Goal: Task Accomplishment & Management: Use online tool/utility

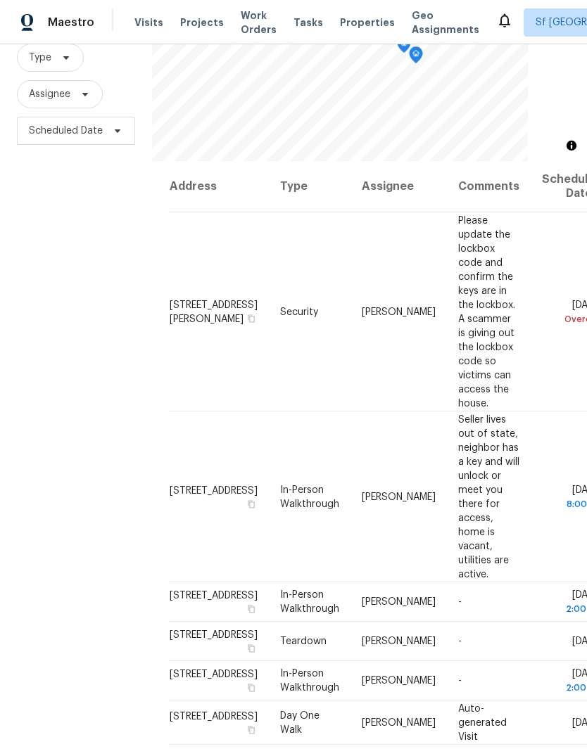
scroll to position [136, 0]
click at [0, 0] on icon at bounding box center [0, 0] width 0 height 0
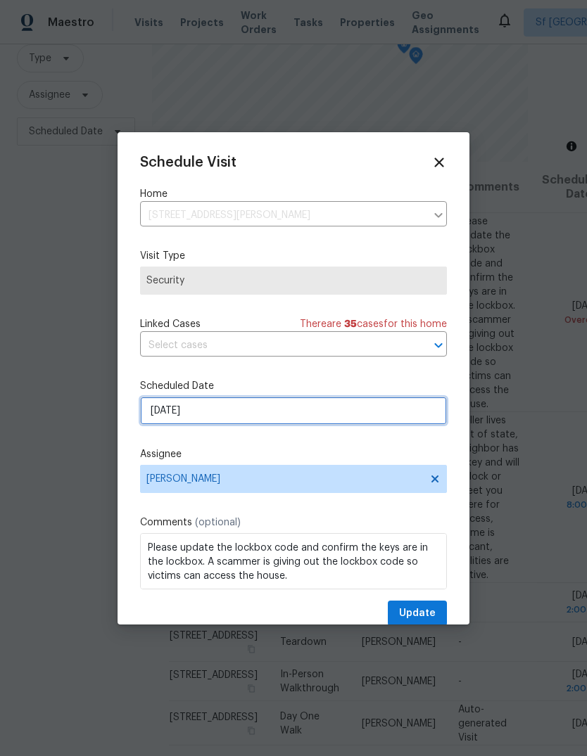
click at [153, 409] on input "[DATE]" at bounding box center [293, 411] width 307 height 28
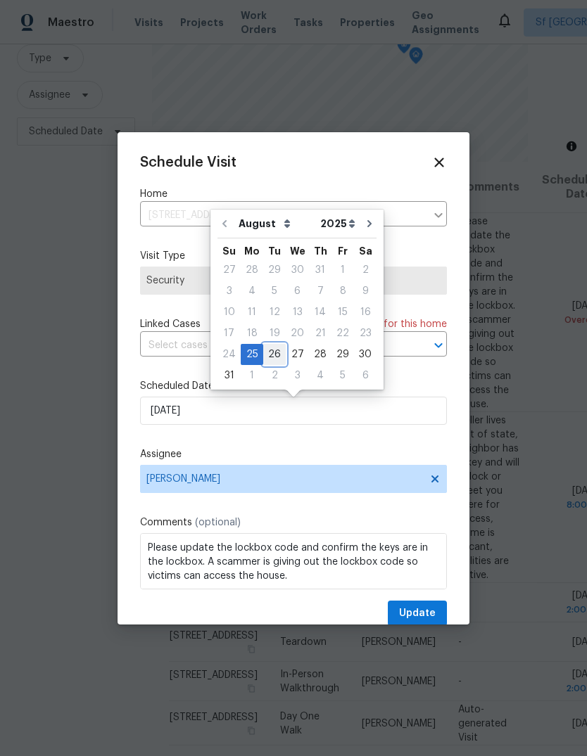
click at [269, 352] on div "26" at bounding box center [274, 355] width 23 height 20
type input "[DATE]"
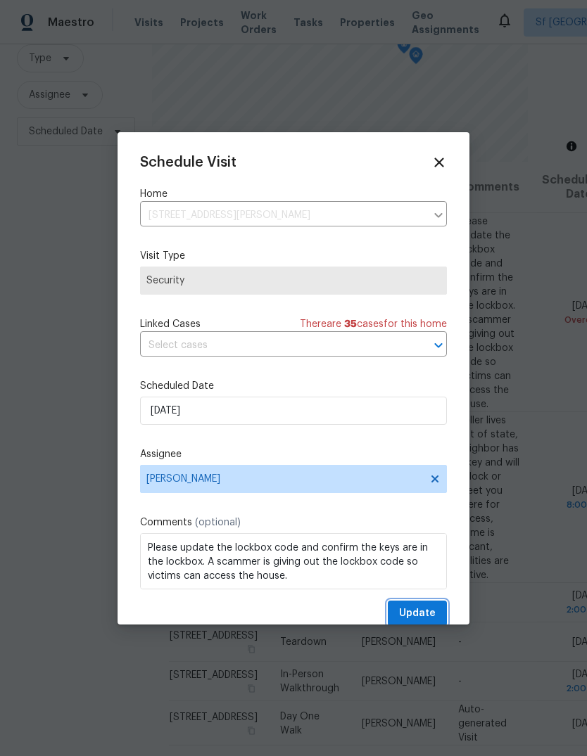
click at [432, 605] on button "Update" at bounding box center [417, 614] width 59 height 26
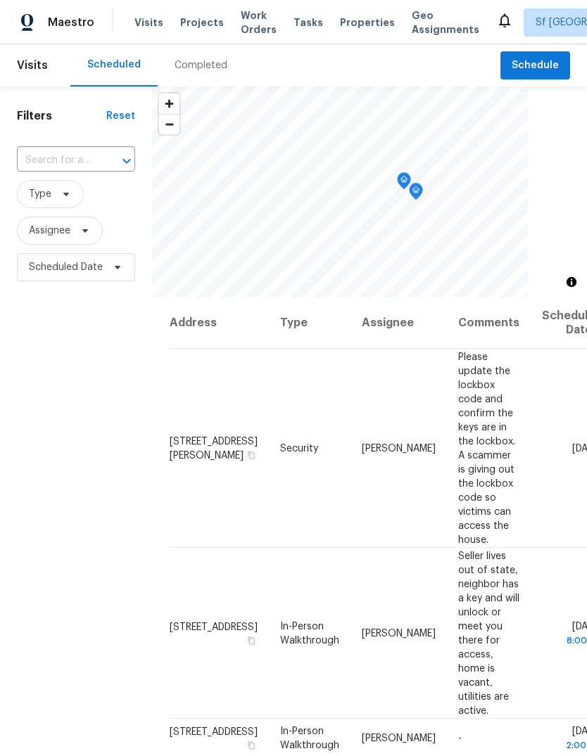
scroll to position [0, 0]
click at [195, 23] on span "Projects" at bounding box center [202, 22] width 44 height 14
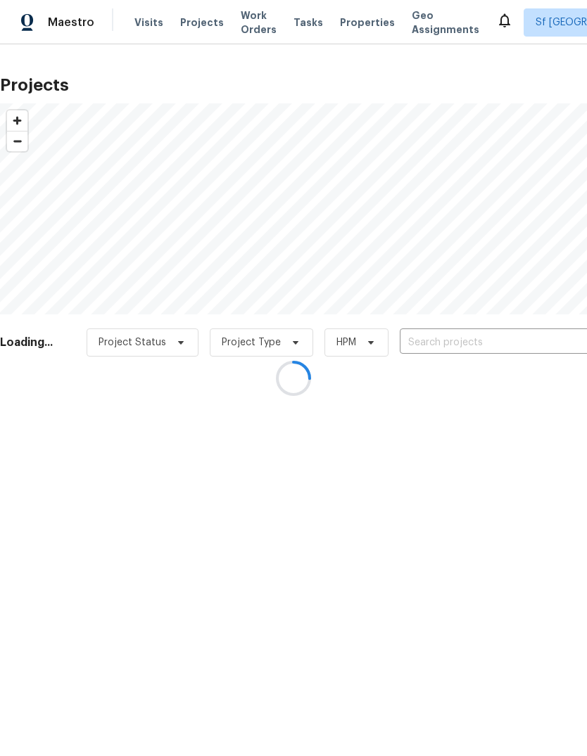
click at [471, 339] on div at bounding box center [293, 378] width 587 height 756
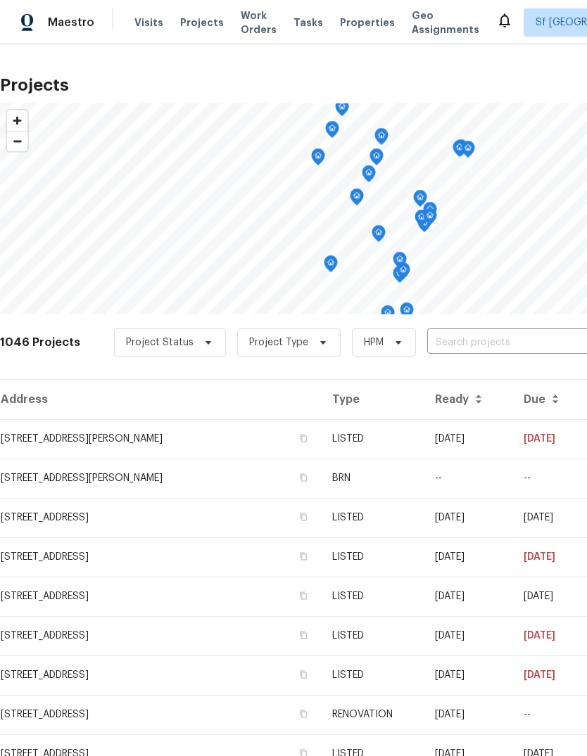
click at [478, 342] on input "text" at bounding box center [507, 343] width 161 height 22
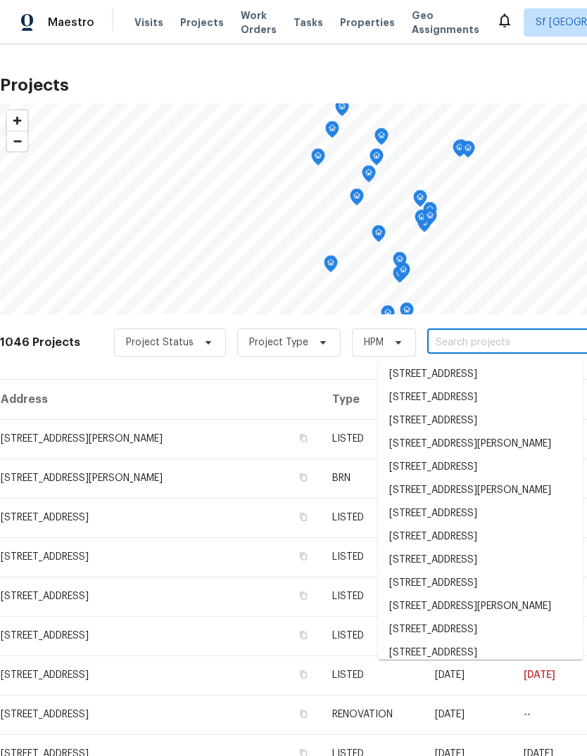
click at [483, 338] on input "text" at bounding box center [507, 343] width 161 height 22
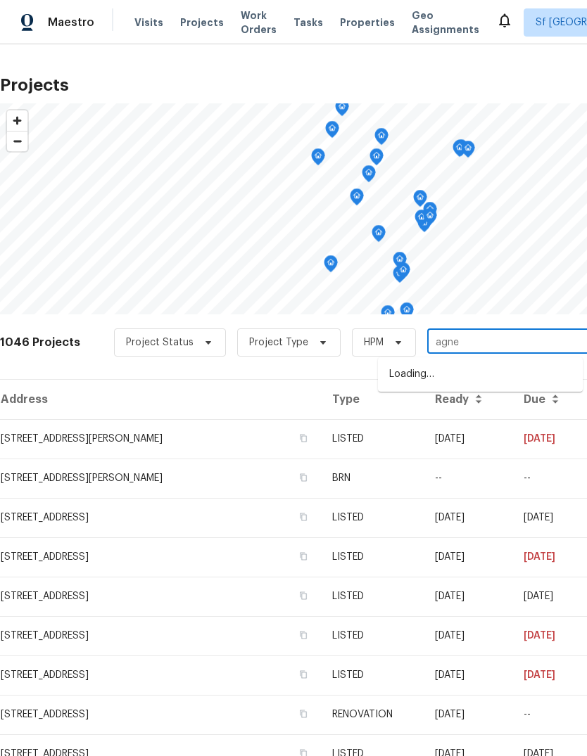
type input "[PERSON_NAME]"
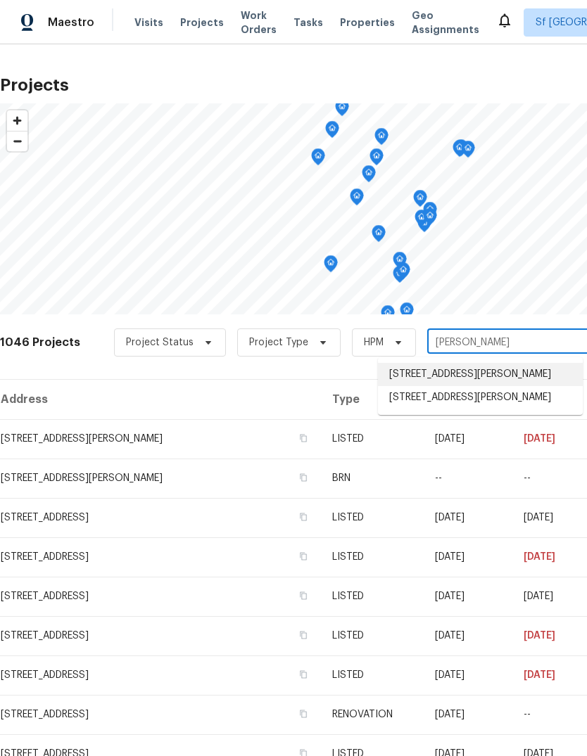
click at [494, 378] on li "[STREET_ADDRESS][PERSON_NAME]" at bounding box center [480, 374] width 205 height 23
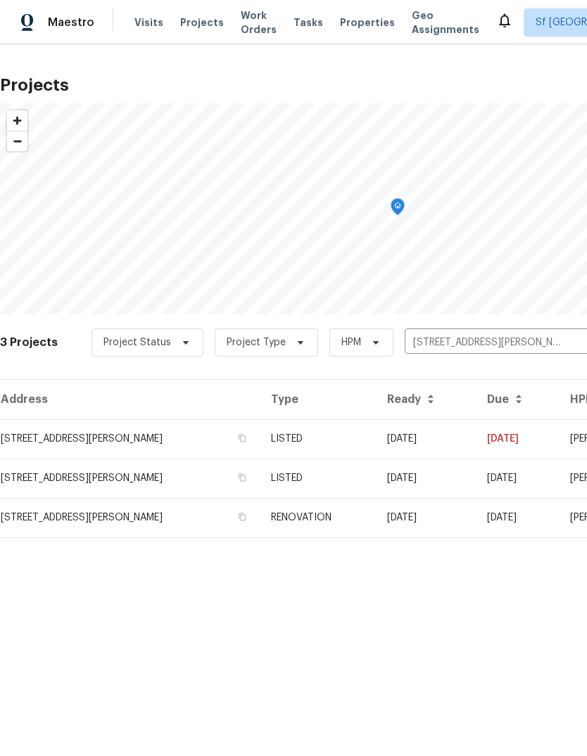
click at [67, 437] on td "[STREET_ADDRESS][PERSON_NAME]" at bounding box center [130, 438] width 260 height 39
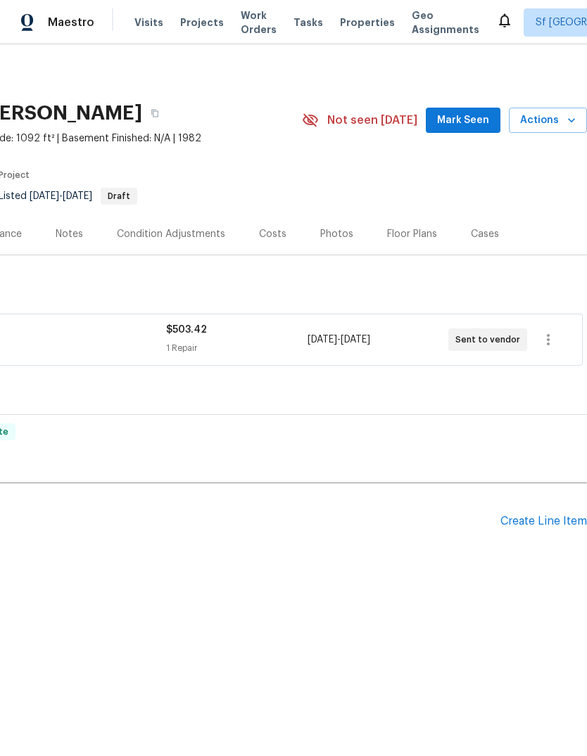
scroll to position [0, 208]
click at [525, 520] on div "Create Line Item" at bounding box center [543, 521] width 87 height 13
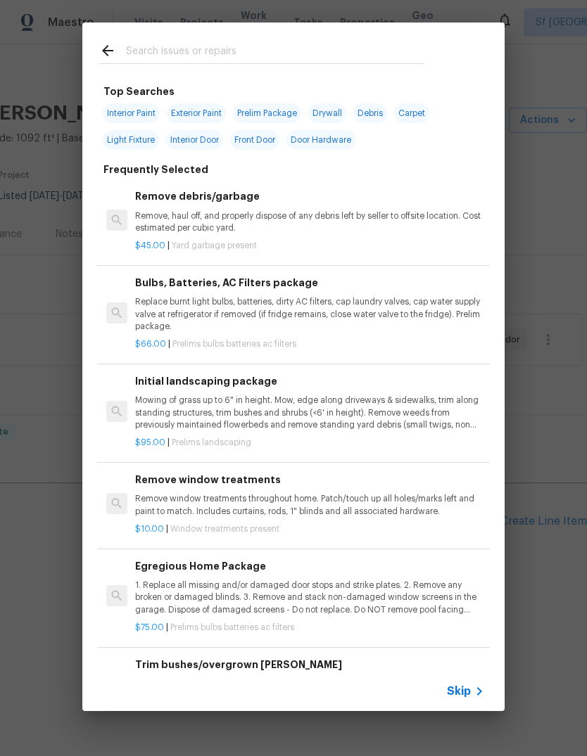
click at [155, 48] on input "text" at bounding box center [275, 52] width 298 height 21
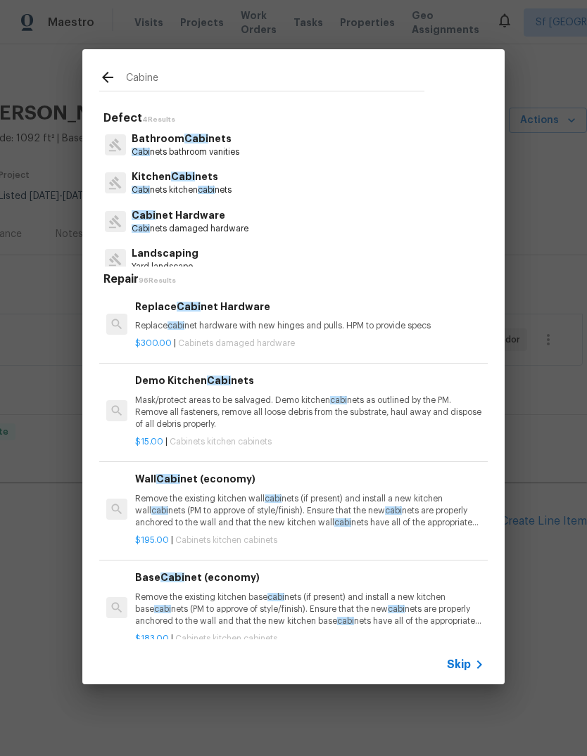
type input "Cabinet"
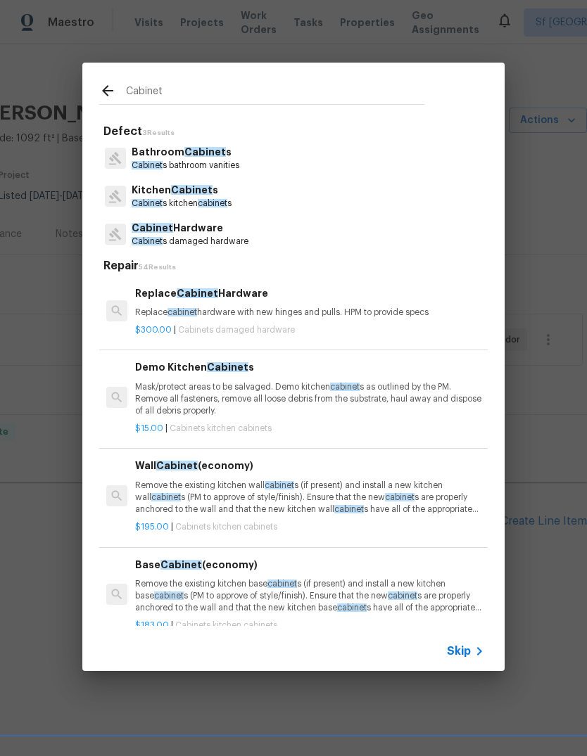
click at [154, 192] on p "Kitchen Cabinet s" at bounding box center [182, 190] width 100 height 15
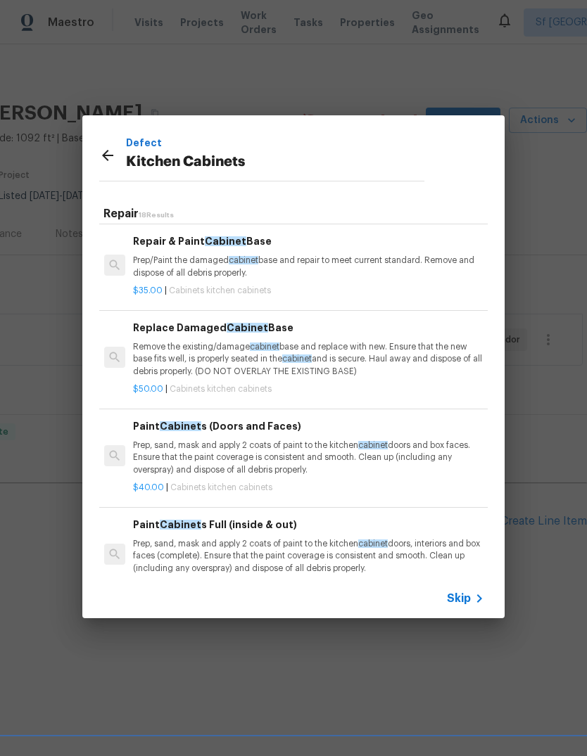
scroll to position [788, 2]
click at [158, 444] on p "Prep, sand, mask and apply 2 coats of paint to the kitchen cabinet doors and bo…" at bounding box center [307, 457] width 349 height 36
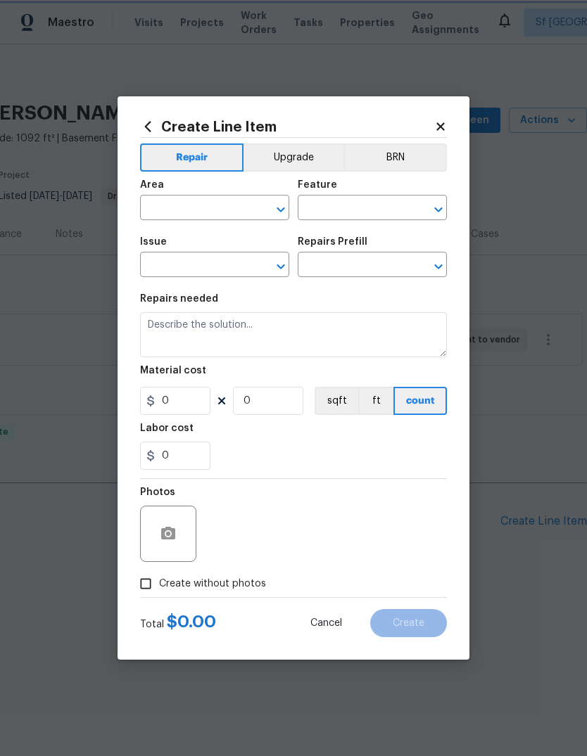
type input "Cabinets"
type input "Kitchen Cabinets"
type input "Paint Cabinets (Doors and Faces) $40.00"
type textarea "Prep, sand, mask and apply 2 coats of paint to the kitchen cabinet doors and bo…"
type input "40"
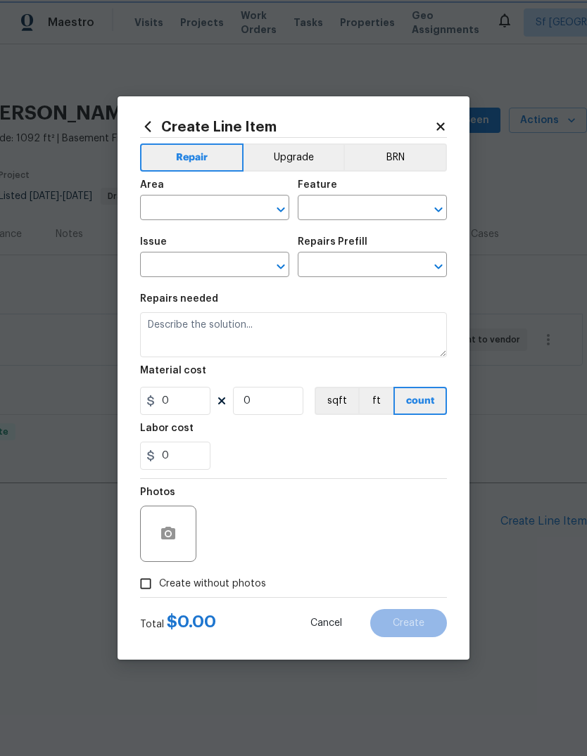
type input "1"
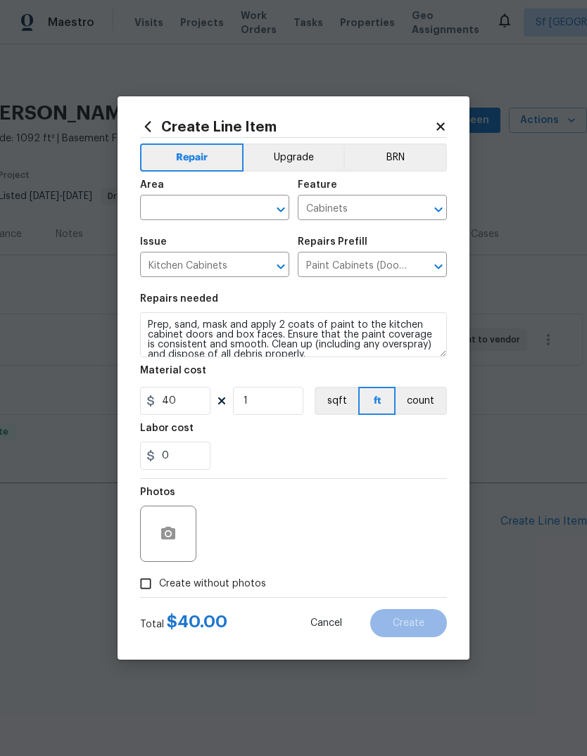
click at [174, 206] on input "text" at bounding box center [195, 209] width 110 height 22
click at [168, 235] on li "Kitchen" at bounding box center [214, 240] width 149 height 23
type input "Kitchen"
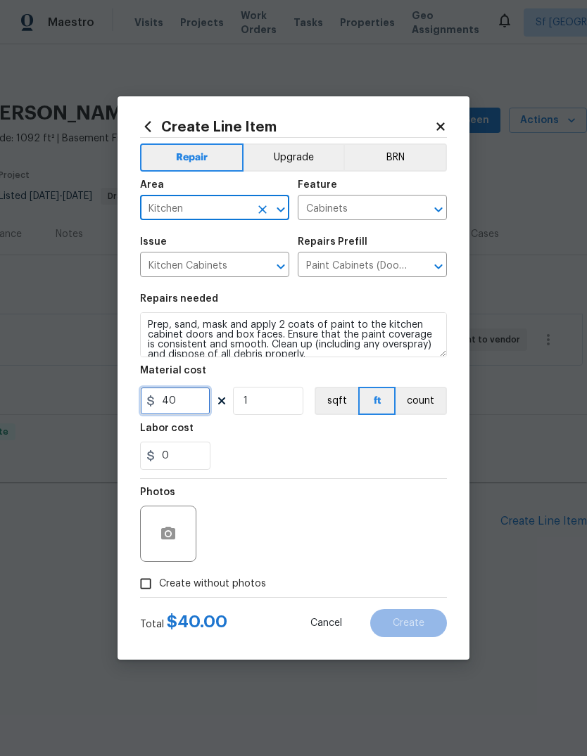
click at [193, 395] on input "40" at bounding box center [175, 401] width 70 height 28
click at [186, 401] on input "40" at bounding box center [175, 401] width 70 height 28
click at [185, 400] on input "40" at bounding box center [175, 401] width 70 height 28
type input "50"
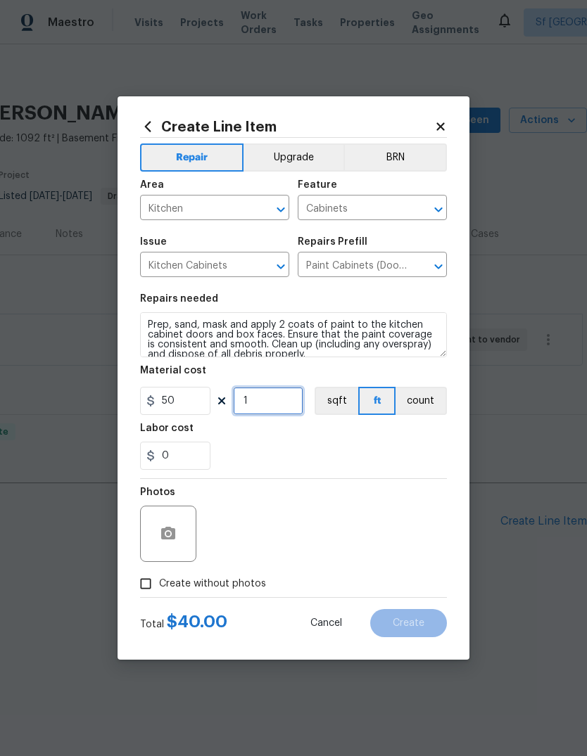
click at [262, 402] on input "1" at bounding box center [268, 401] width 70 height 28
type input "40"
click at [423, 444] on div "0" at bounding box center [293, 456] width 307 height 28
click at [165, 530] on icon "button" at bounding box center [168, 533] width 14 height 13
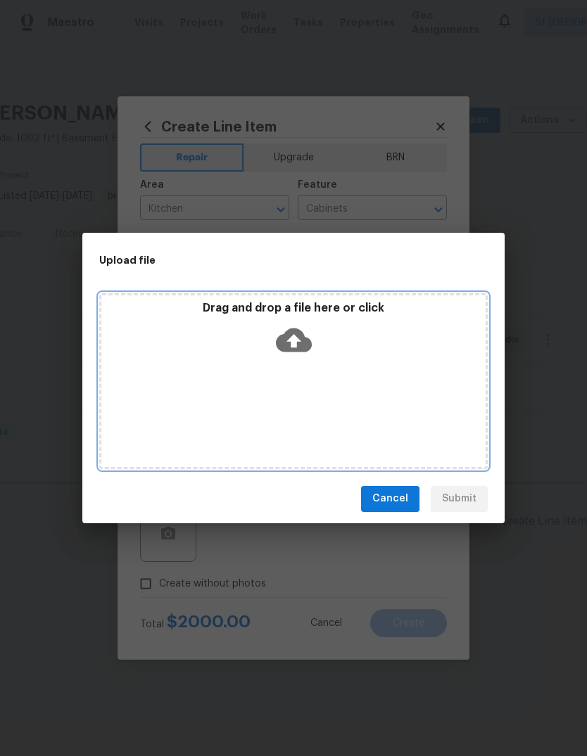
click at [294, 339] on icon at bounding box center [294, 340] width 36 height 36
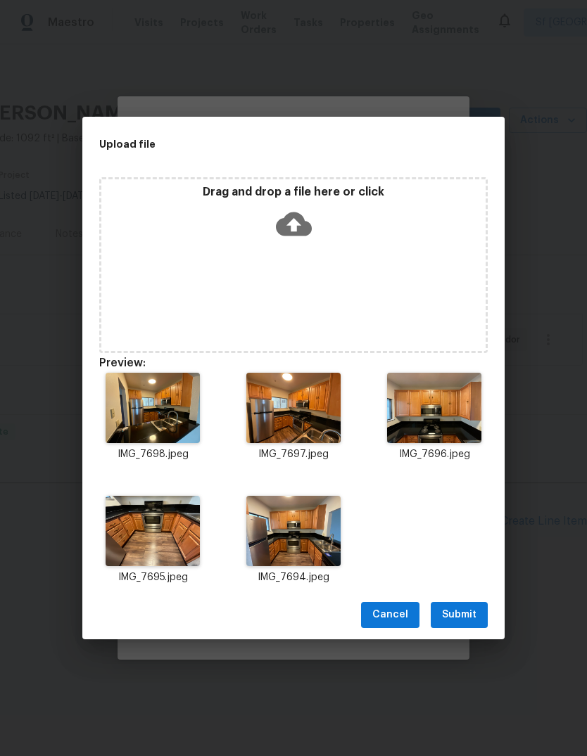
click at [460, 608] on span "Submit" at bounding box center [459, 615] width 34 height 18
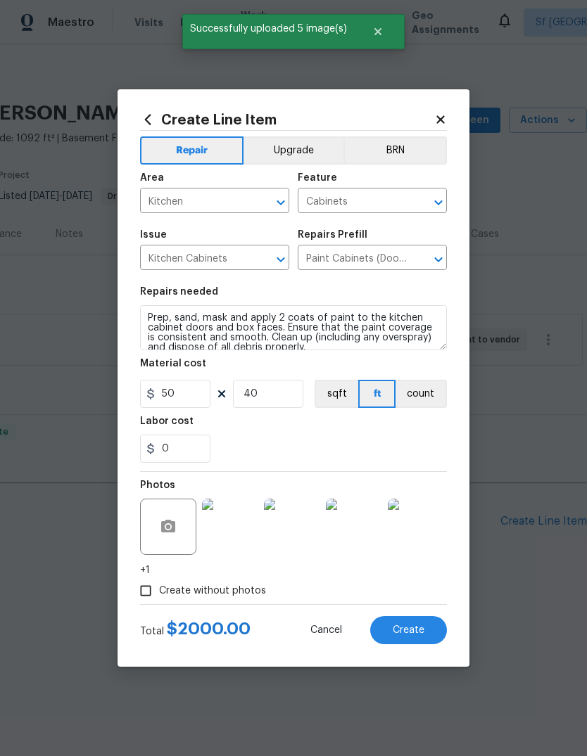
click at [293, 128] on div "Create Line Item Repair Upgrade BRN Area Kitchen ​ Feature Cabinets ​ Issue Kit…" at bounding box center [293, 378] width 307 height 532
click at [292, 143] on button "Upgrade" at bounding box center [293, 150] width 101 height 28
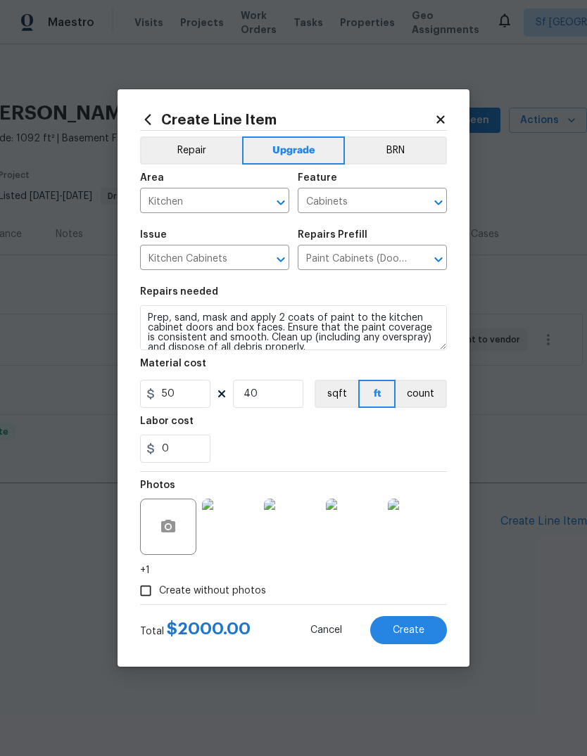
click at [416, 628] on span "Create" at bounding box center [408, 630] width 32 height 11
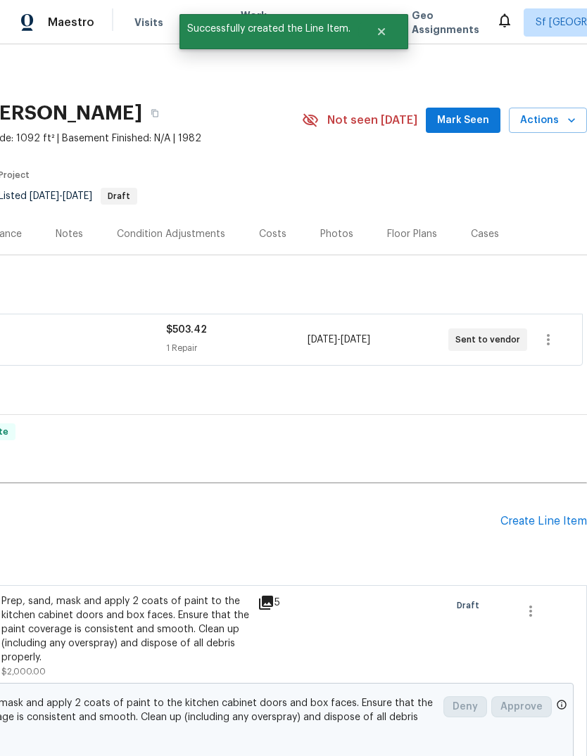
click at [539, 521] on div "Create Line Item" at bounding box center [543, 521] width 87 height 13
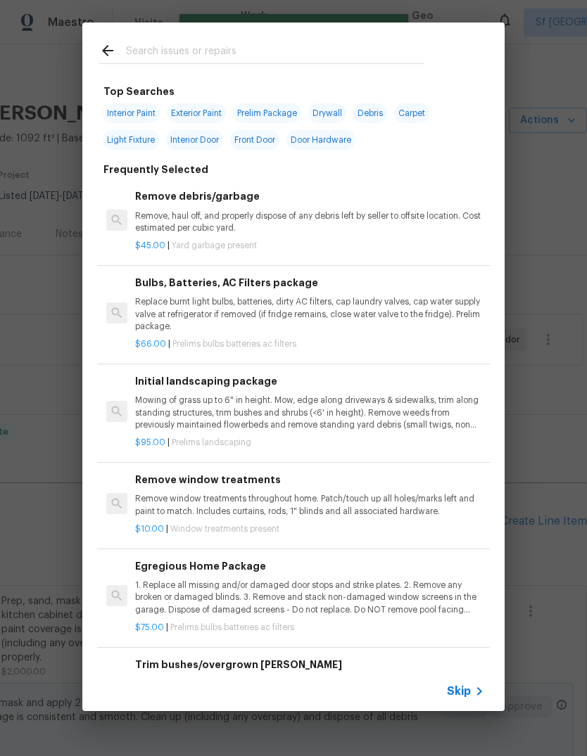
click at [169, 51] on input "text" at bounding box center [275, 52] width 298 height 21
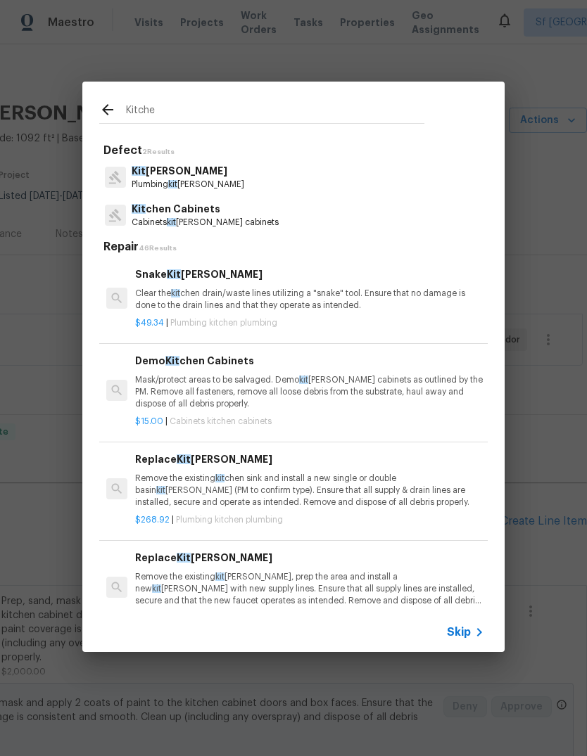
type input "Kitchen"
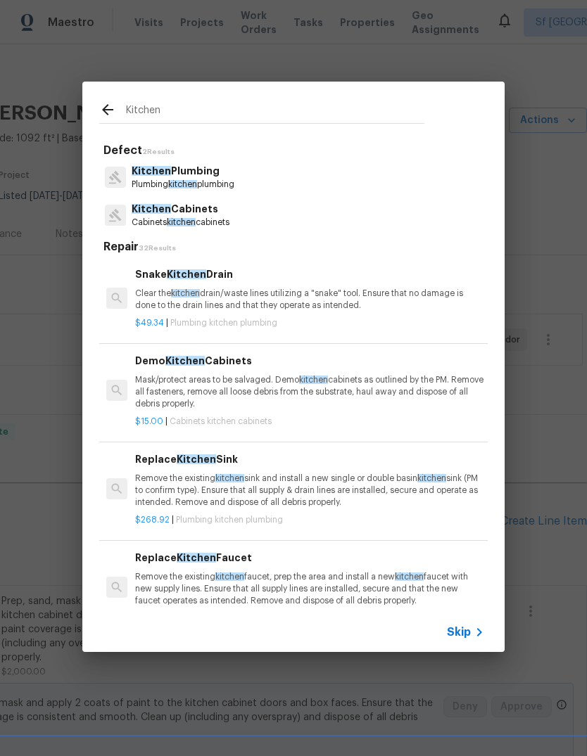
click at [158, 217] on p "Cabinets kitchen cabinets" at bounding box center [181, 223] width 98 height 12
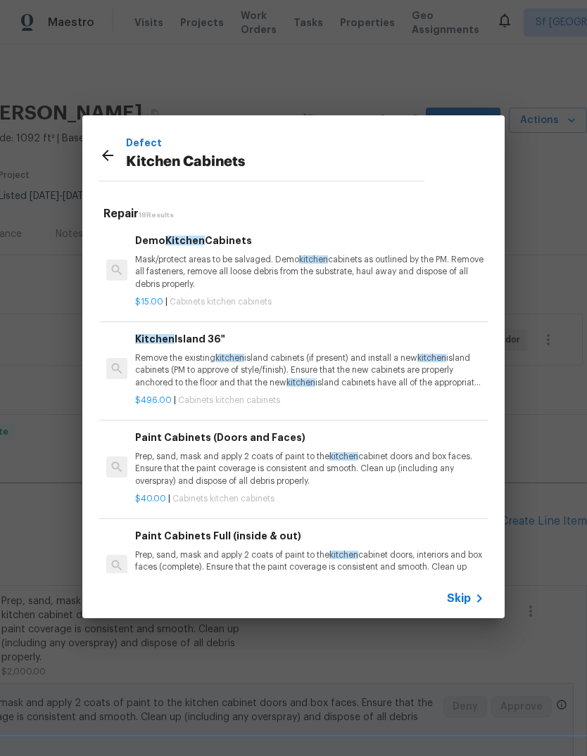
scroll to position [0, 0]
click at [174, 451] on p "Prep, sand, mask and apply 2 coats of paint to the kitchen cabinet doors and bo…" at bounding box center [309, 469] width 349 height 36
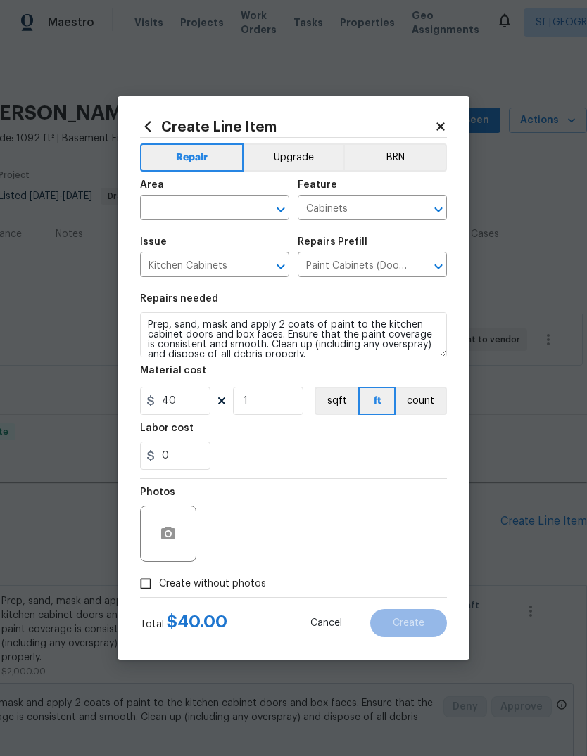
click at [168, 213] on input "text" at bounding box center [195, 209] width 110 height 22
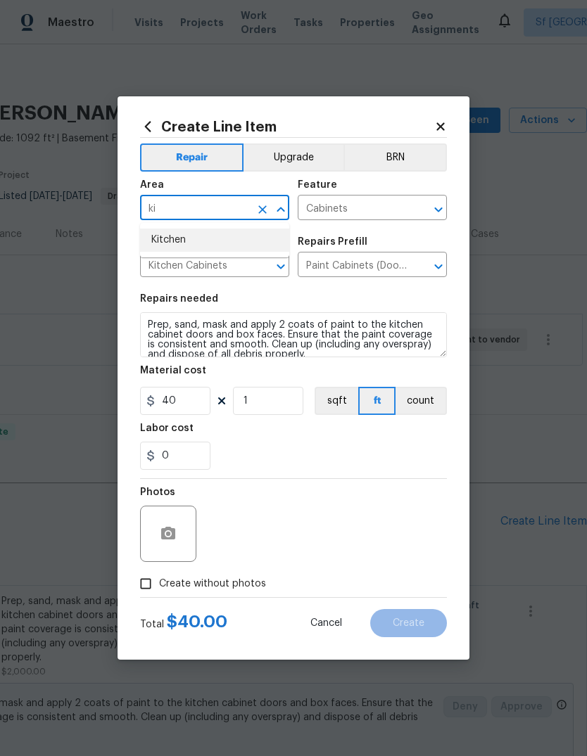
click at [163, 239] on li "Kitchen" at bounding box center [214, 240] width 149 height 23
type input "Kitchen"
click at [272, 401] on input "1" at bounding box center [268, 401] width 70 height 28
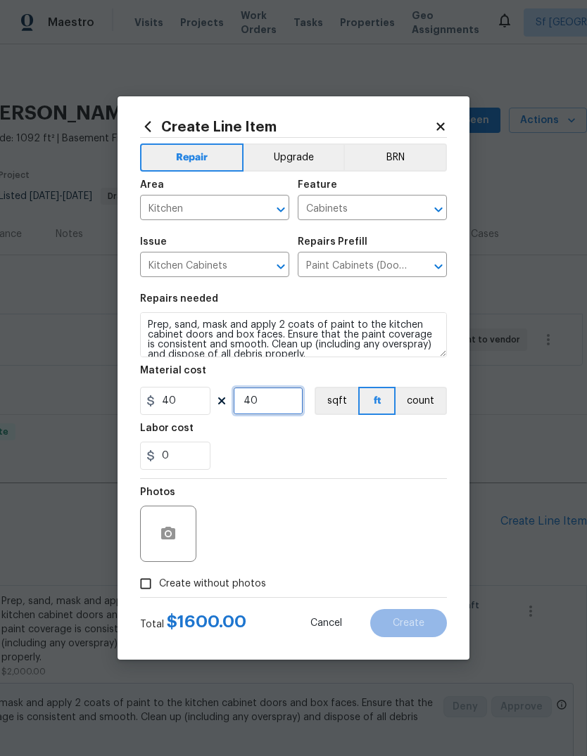
type input "40"
click at [186, 398] on input "40" at bounding box center [175, 401] width 70 height 28
type input "10"
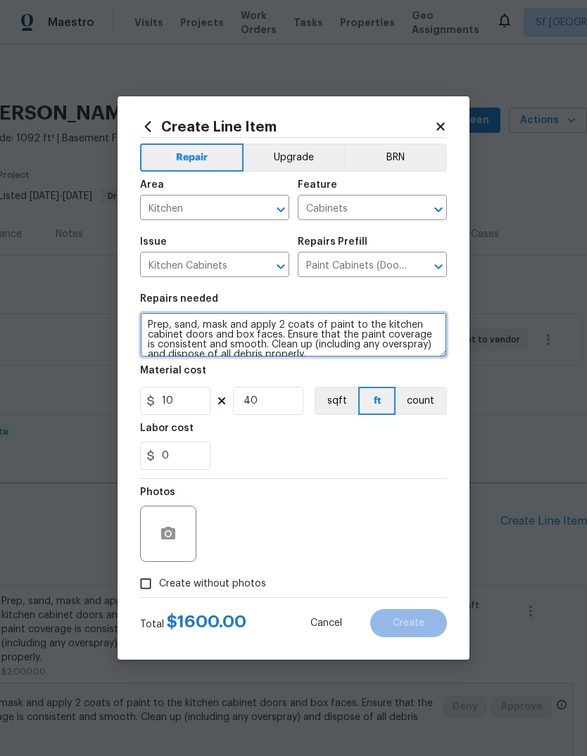
click at [147, 322] on textarea "Prep, sand, mask and apply 2 coats of paint to the kitchen cabinet doors and bo…" at bounding box center [293, 334] width 307 height 45
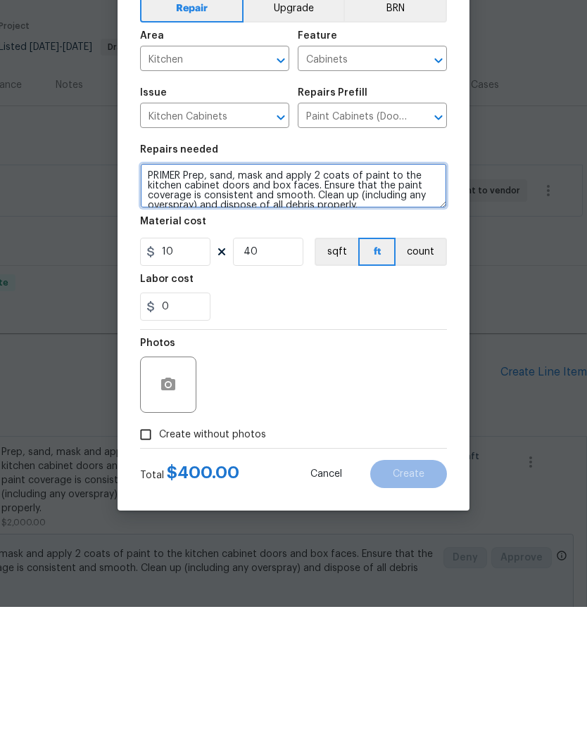
type textarea "PRIMER Prep, sand, mask and apply 2 coats of paint to the kitchen cabinet doors…"
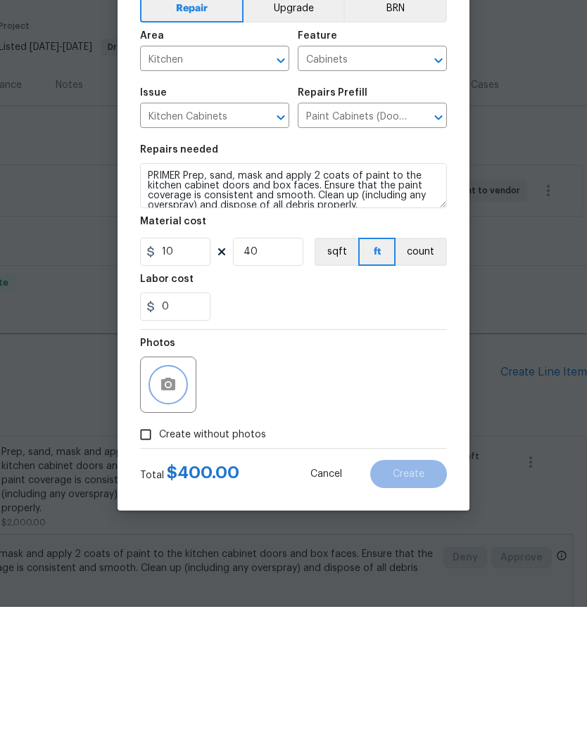
click at [169, 517] on button "button" at bounding box center [168, 534] width 34 height 34
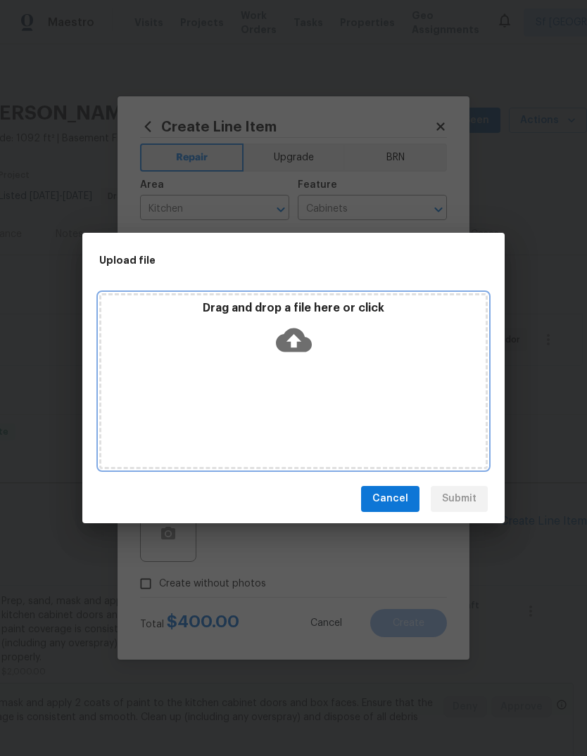
click at [303, 330] on icon at bounding box center [294, 340] width 36 height 36
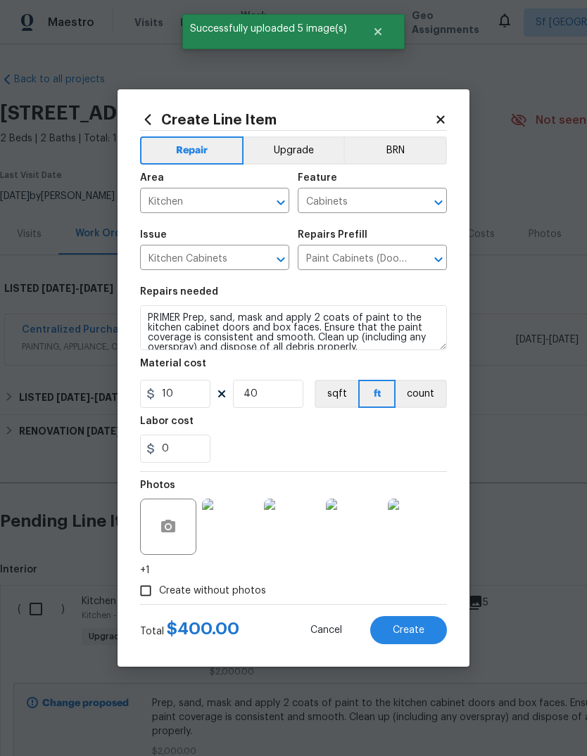
scroll to position [0, 208]
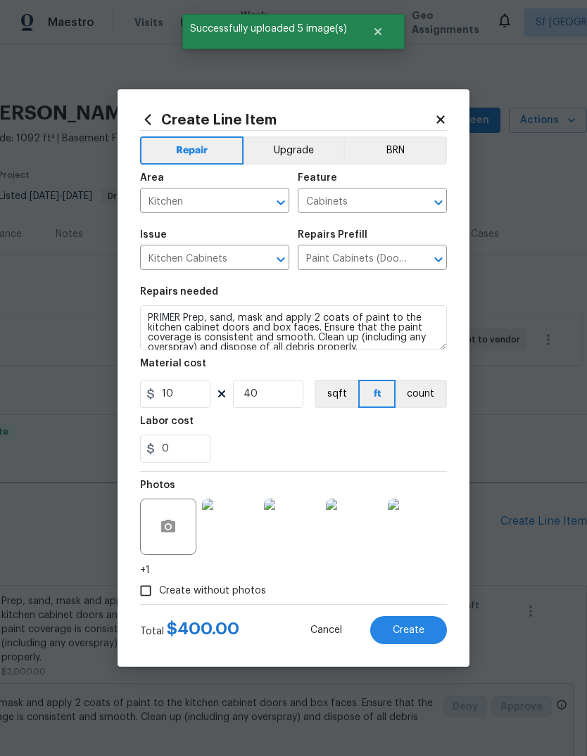
click at [407, 629] on span "Create" at bounding box center [408, 630] width 32 height 11
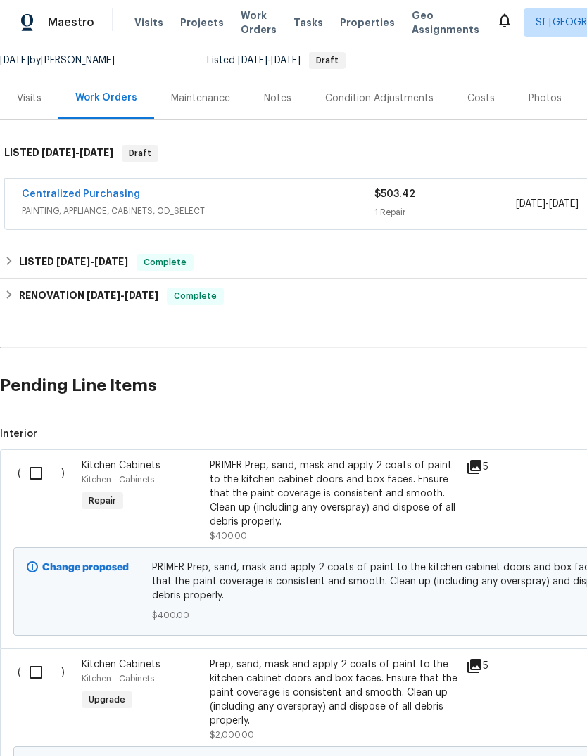
scroll to position [137, 0]
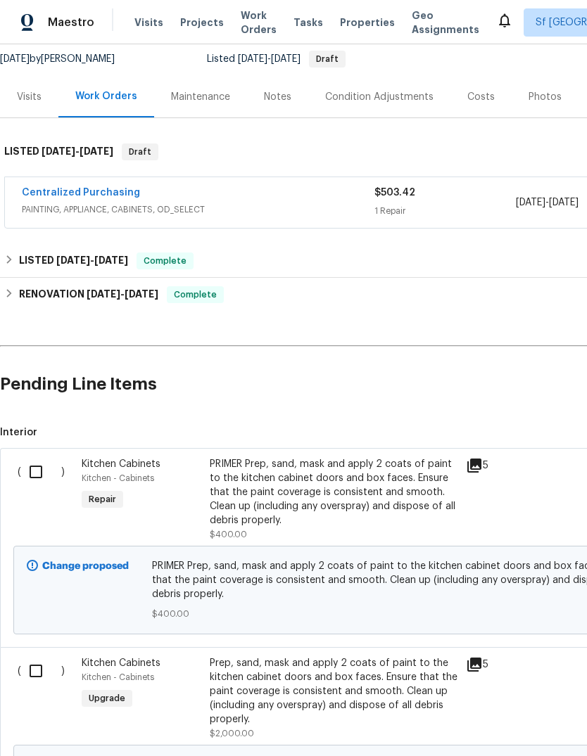
click at [39, 466] on input "checkbox" at bounding box center [41, 472] width 40 height 30
checkbox input "true"
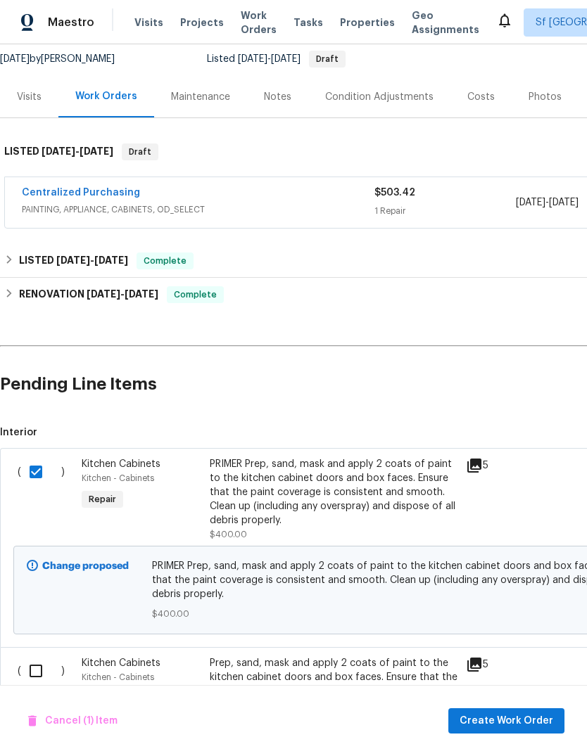
click at [34, 664] on input "checkbox" at bounding box center [41, 671] width 40 height 30
checkbox input "true"
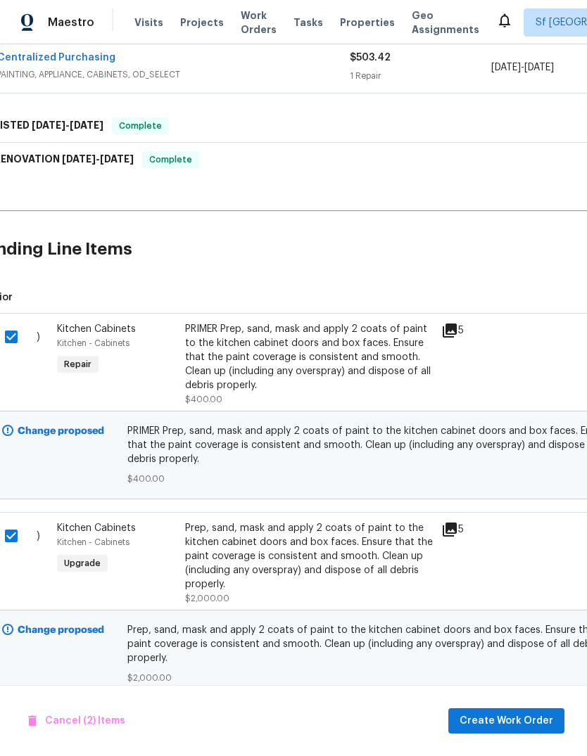
scroll to position [271, 25]
click at [509, 719] on span "Create Work Order" at bounding box center [506, 721] width 94 height 18
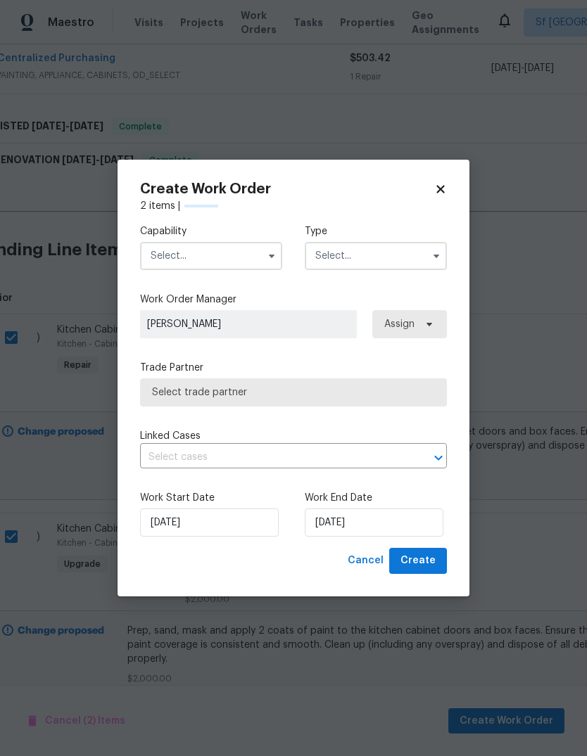
checkbox input "false"
click at [161, 253] on input "text" at bounding box center [211, 256] width 142 height 28
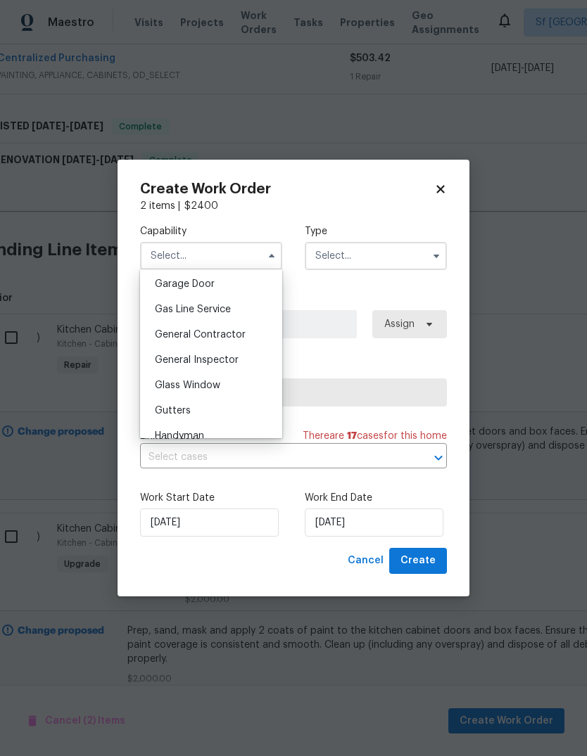
scroll to position [615, 0]
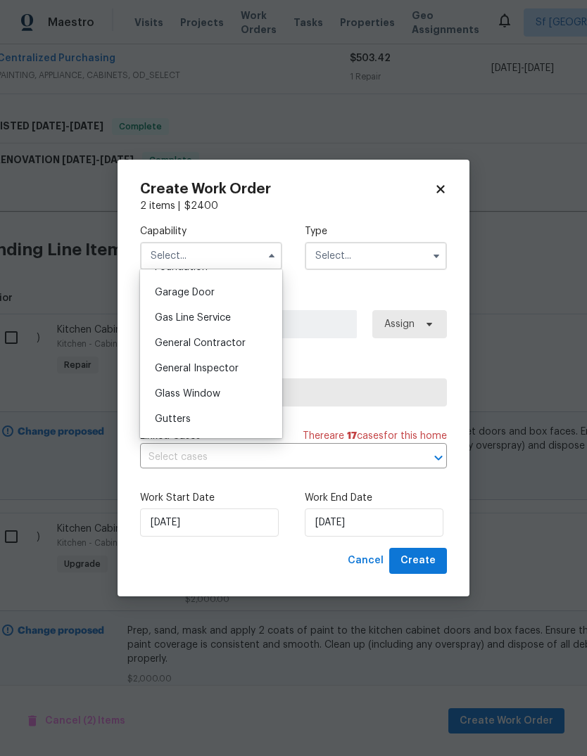
click at [179, 345] on span "General Contractor" at bounding box center [200, 343] width 91 height 10
type input "General Contractor"
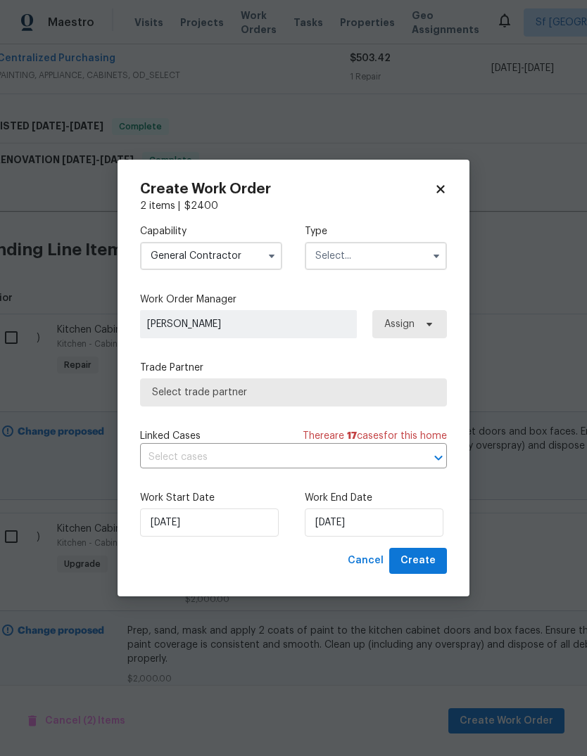
click at [373, 253] on input "text" at bounding box center [376, 256] width 142 height 28
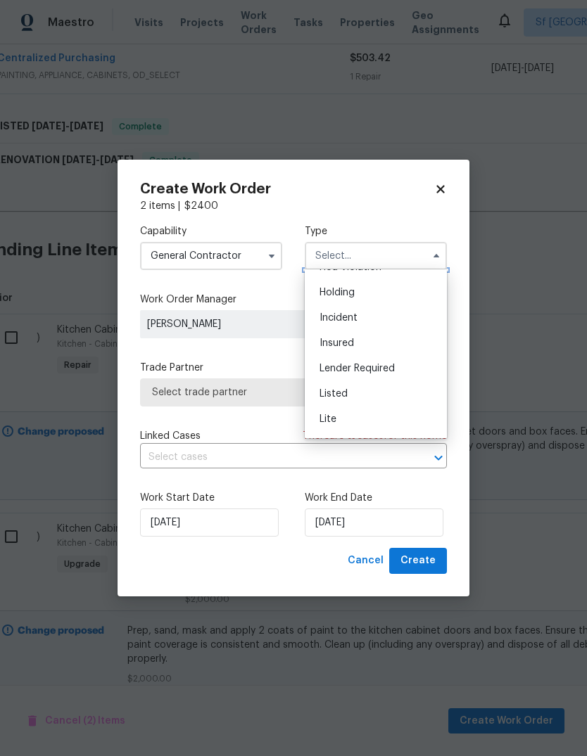
scroll to position [55, 0]
click at [362, 378] on div "Listed" at bounding box center [375, 382] width 135 height 25
type input "Listed"
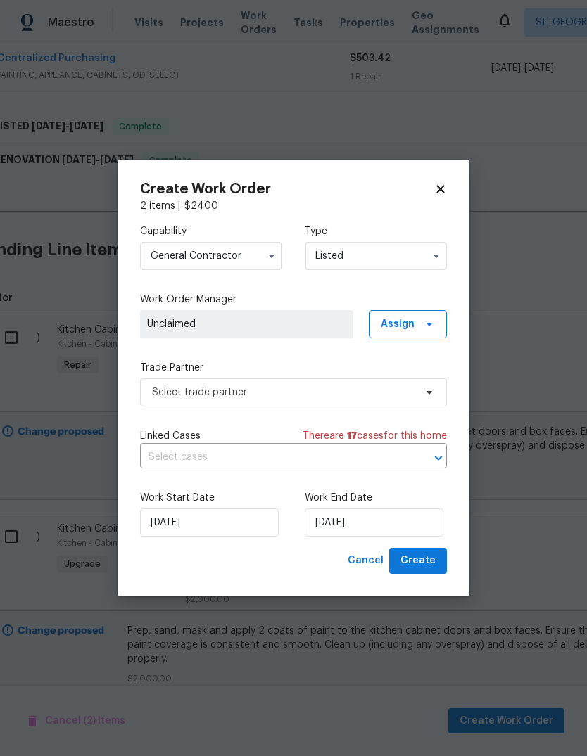
click at [170, 323] on span "Unclaimed" at bounding box center [246, 324] width 199 height 14
click at [428, 317] on span "Assign" at bounding box center [408, 324] width 78 height 28
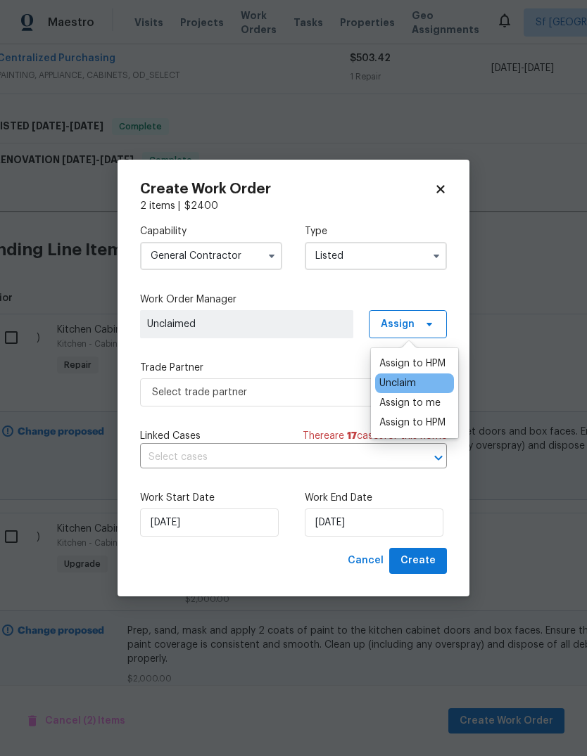
click at [420, 360] on div "Assign to HPM" at bounding box center [412, 364] width 66 height 14
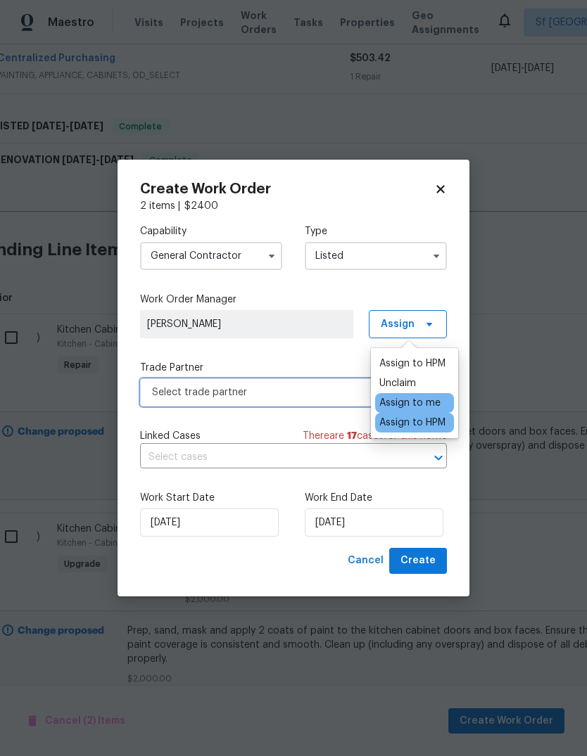
click at [165, 393] on span "Select trade partner" at bounding box center [283, 392] width 262 height 14
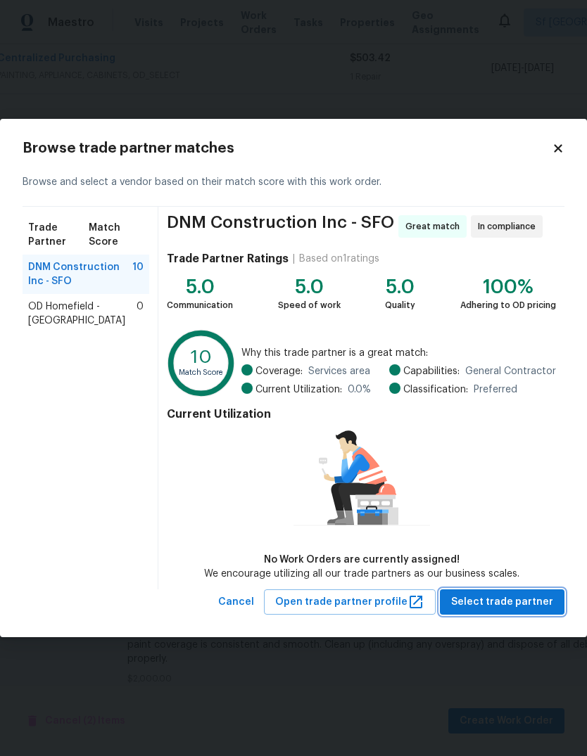
click at [515, 601] on span "Select trade partner" at bounding box center [502, 603] width 102 height 18
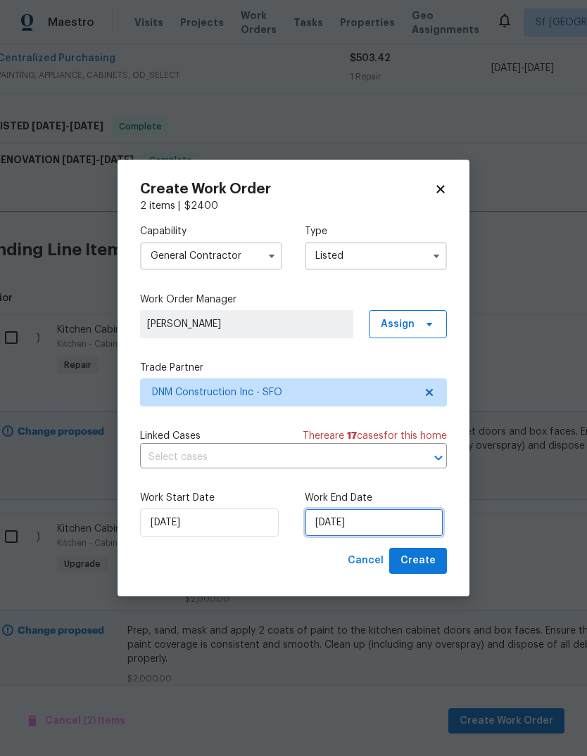
click at [381, 528] on input "[DATE]" at bounding box center [374, 522] width 139 height 28
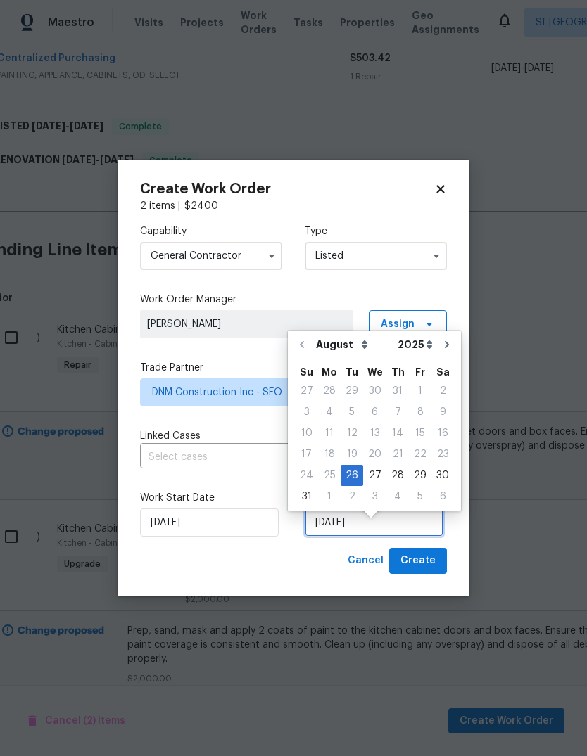
scroll to position [11, 0]
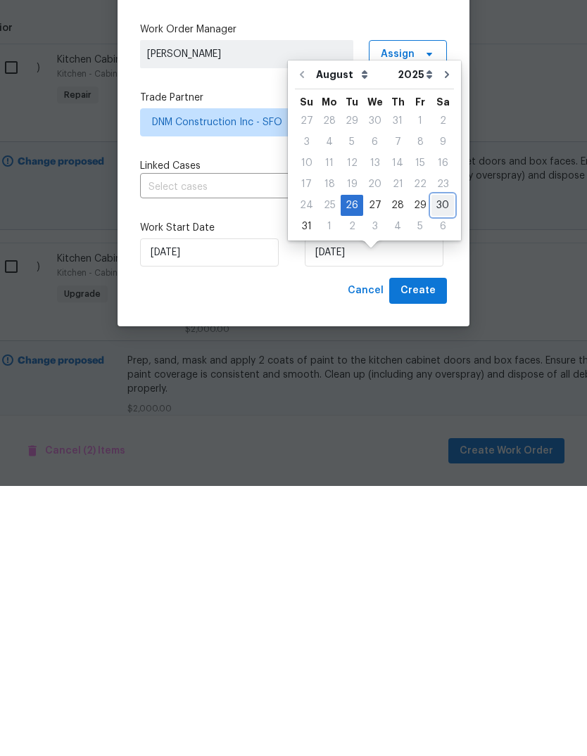
click at [435, 466] on div "30" at bounding box center [442, 476] width 23 height 20
type input "8/30/2025"
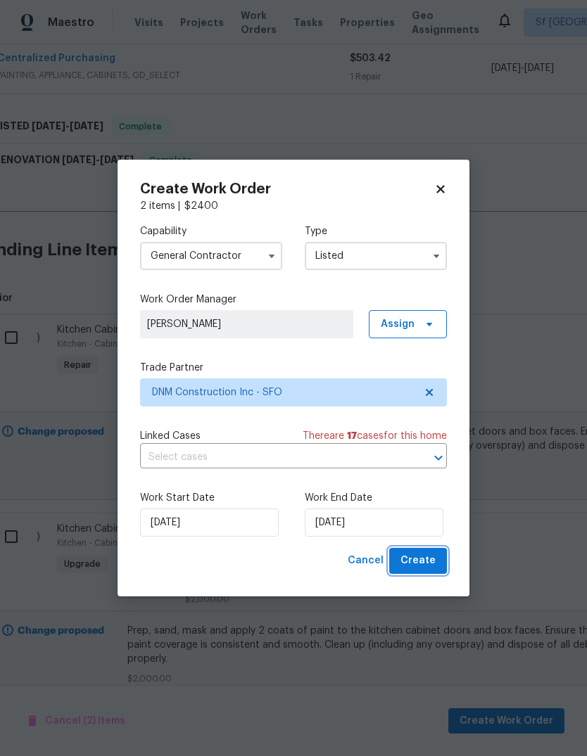
click at [437, 560] on button "Create" at bounding box center [418, 561] width 58 height 26
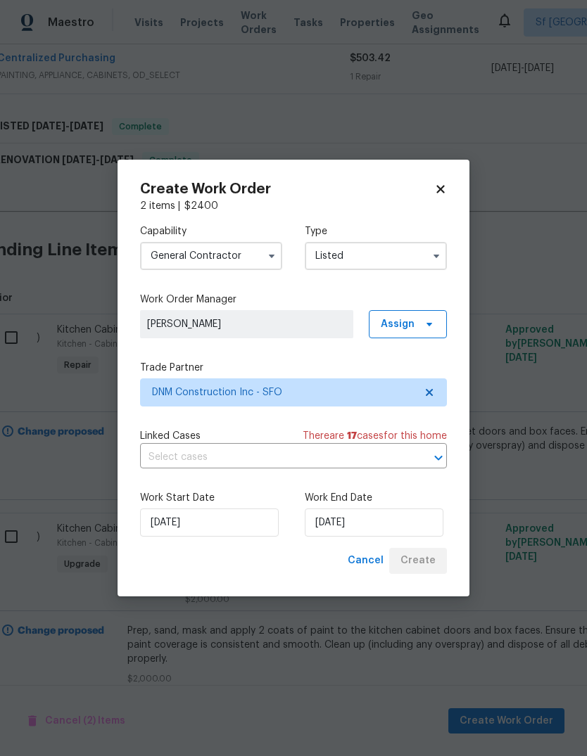
scroll to position [0, 25]
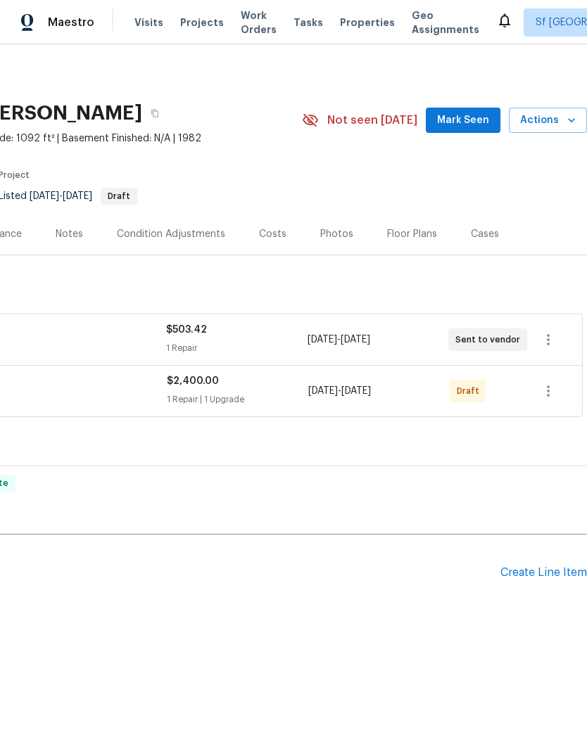
scroll to position [0, 208]
click at [550, 392] on icon "button" at bounding box center [547, 391] width 17 height 17
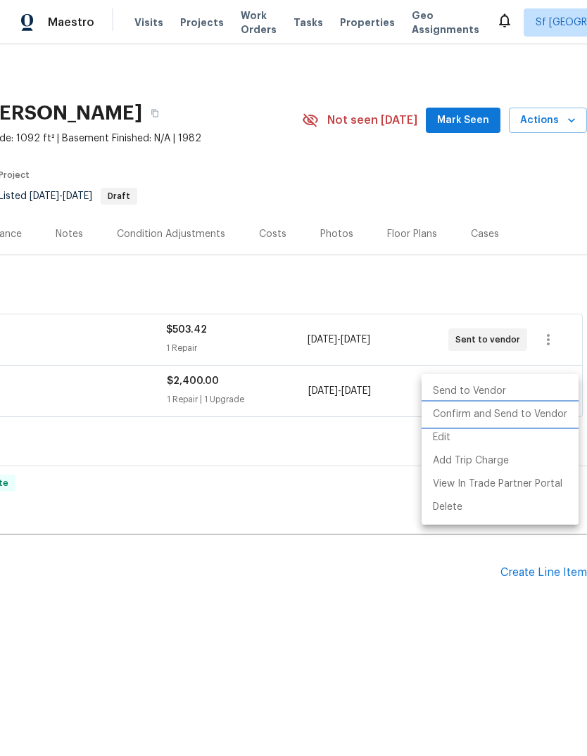
click at [539, 413] on li "Confirm and Send to Vendor" at bounding box center [499, 414] width 157 height 23
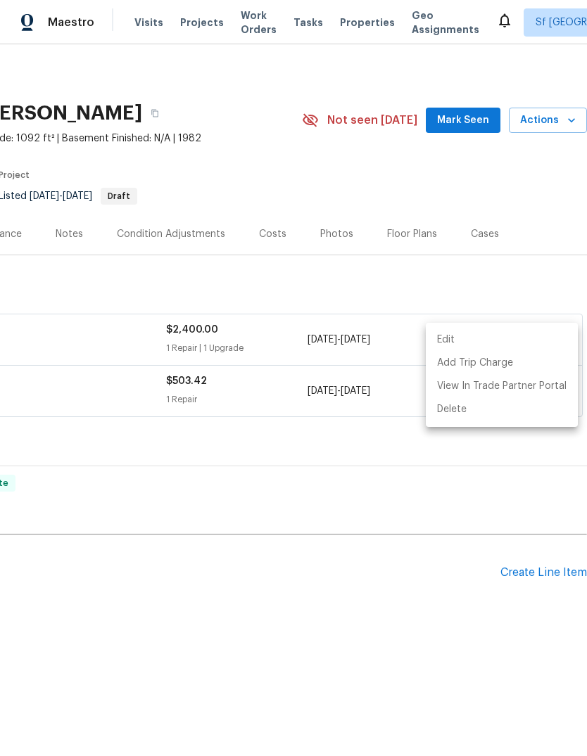
click at [446, 490] on div at bounding box center [293, 378] width 587 height 756
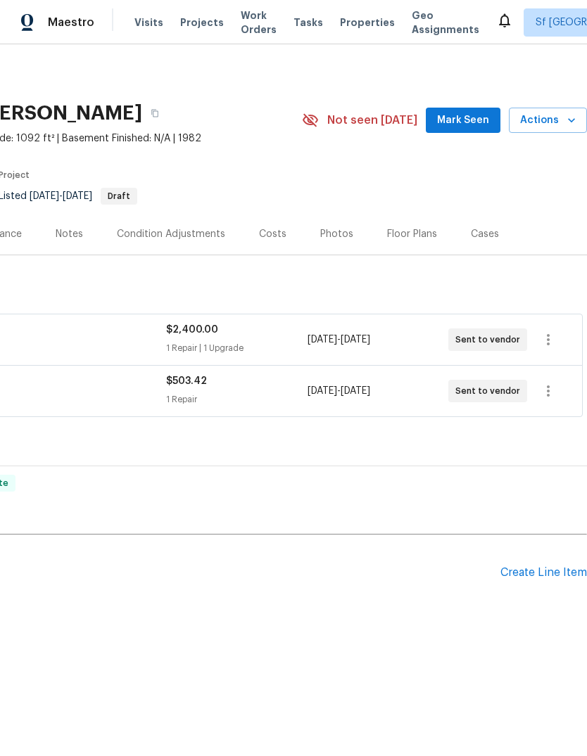
click at [150, 20] on span "Visits" at bounding box center [148, 22] width 29 height 14
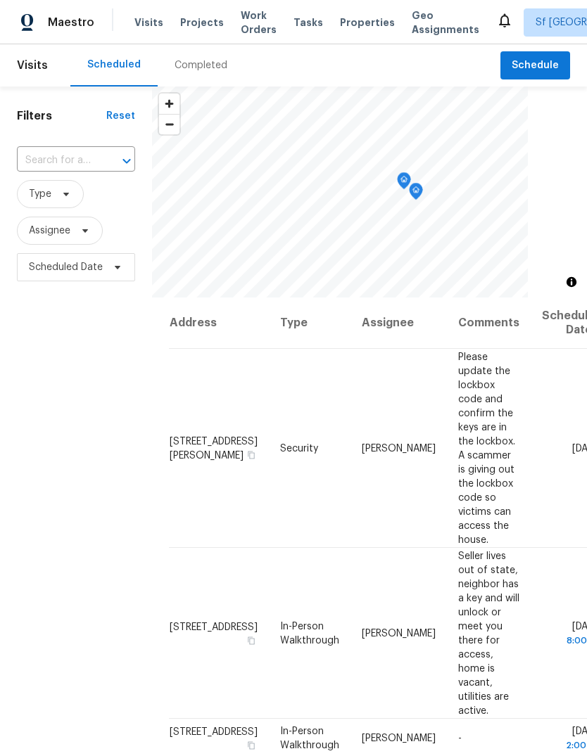
click at [192, 23] on span "Projects" at bounding box center [202, 22] width 44 height 14
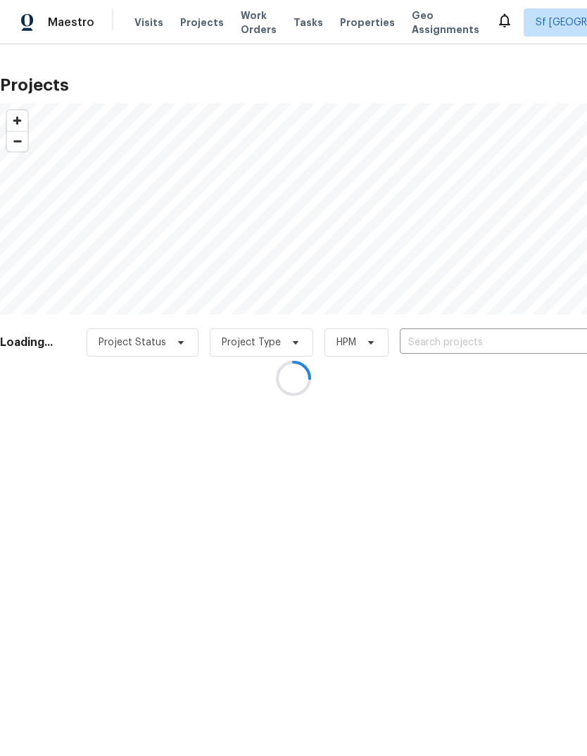
click at [489, 339] on div at bounding box center [293, 378] width 587 height 756
click at [469, 340] on div at bounding box center [293, 378] width 587 height 756
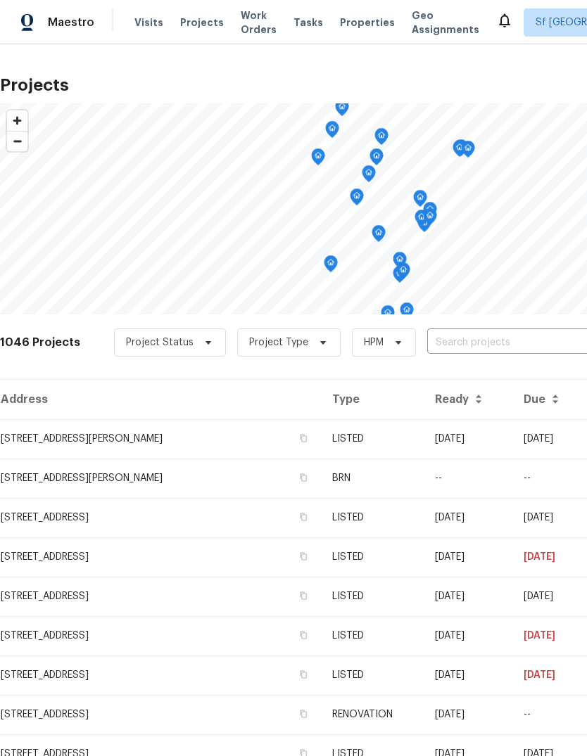
click at [473, 334] on input "text" at bounding box center [507, 343] width 161 height 22
type input "delna"
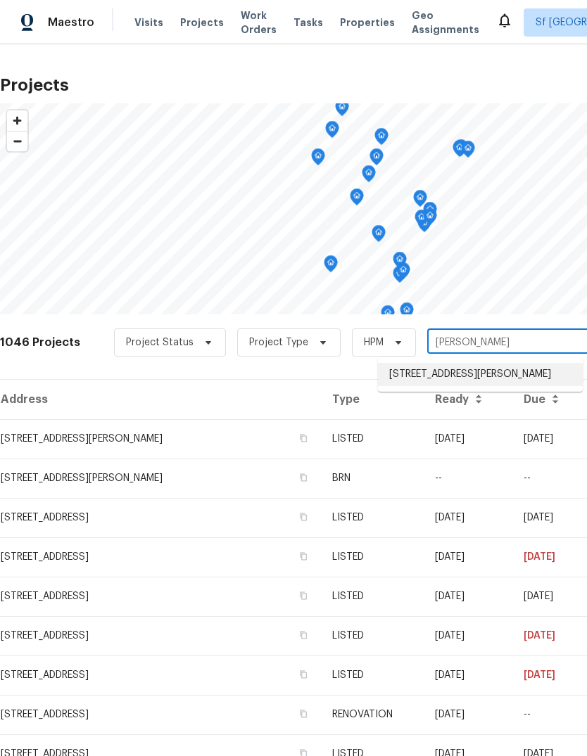
click at [477, 378] on li "[STREET_ADDRESS][PERSON_NAME]" at bounding box center [480, 374] width 205 height 23
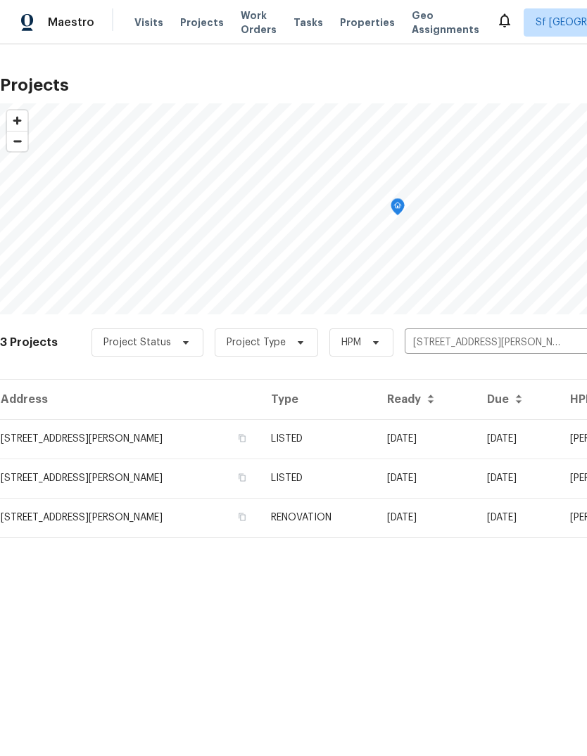
click at [65, 440] on td "[STREET_ADDRESS][PERSON_NAME]" at bounding box center [130, 438] width 260 height 39
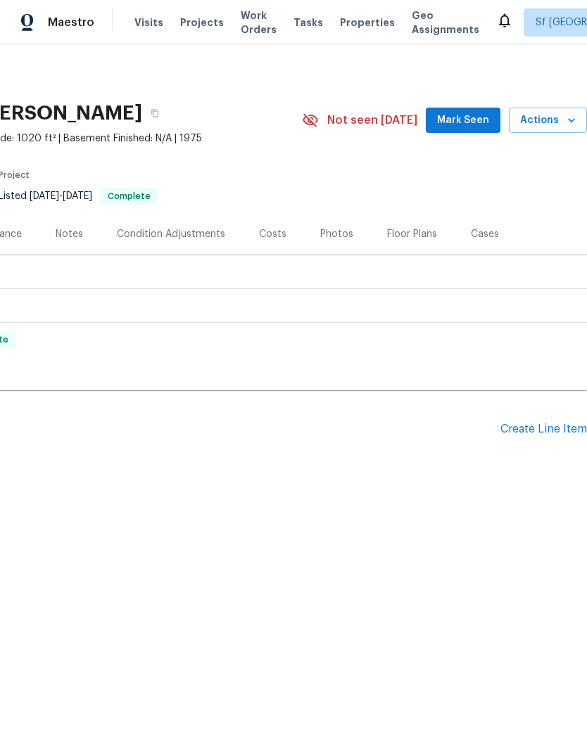
scroll to position [0, 208]
click at [537, 426] on div "Create Line Item" at bounding box center [543, 429] width 87 height 13
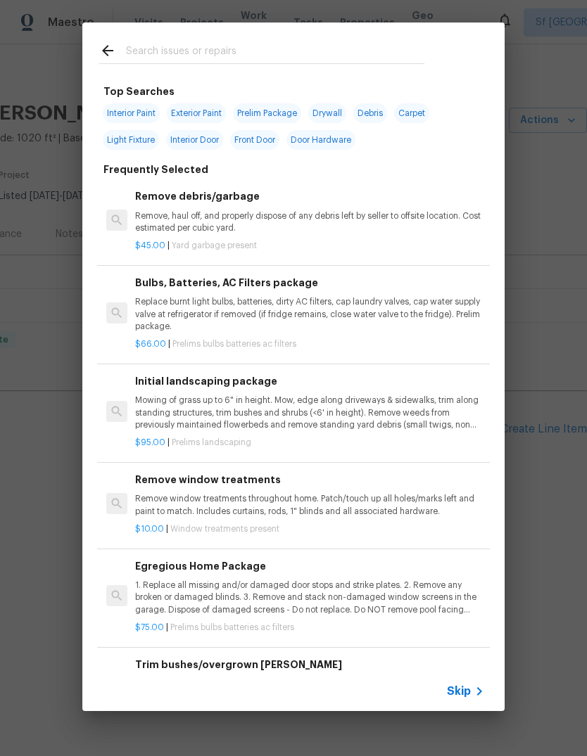
click at [153, 43] on input "text" at bounding box center [275, 52] width 298 height 21
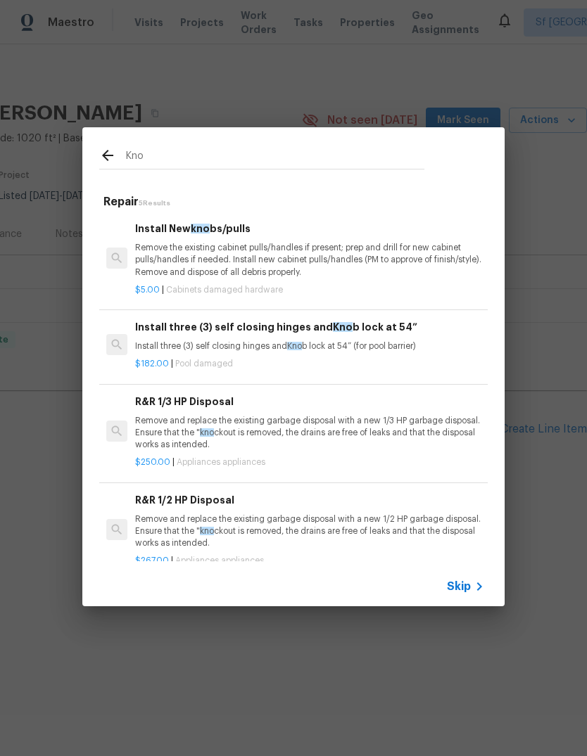
type input "Knob"
click at [398, 258] on p "Remove the existing cabinet pulls/handles if present; prep and drill for new ca…" at bounding box center [309, 260] width 349 height 36
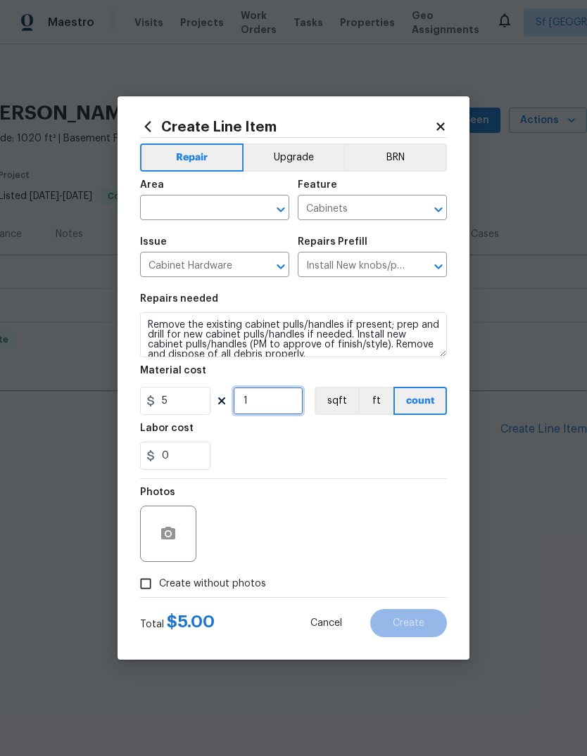
click at [292, 404] on input "1" at bounding box center [268, 401] width 70 height 28
click at [398, 444] on div "0" at bounding box center [293, 456] width 307 height 28
click at [286, 406] on input "15" at bounding box center [268, 401] width 70 height 28
type input "20"
click at [395, 449] on div "0" at bounding box center [293, 456] width 307 height 28
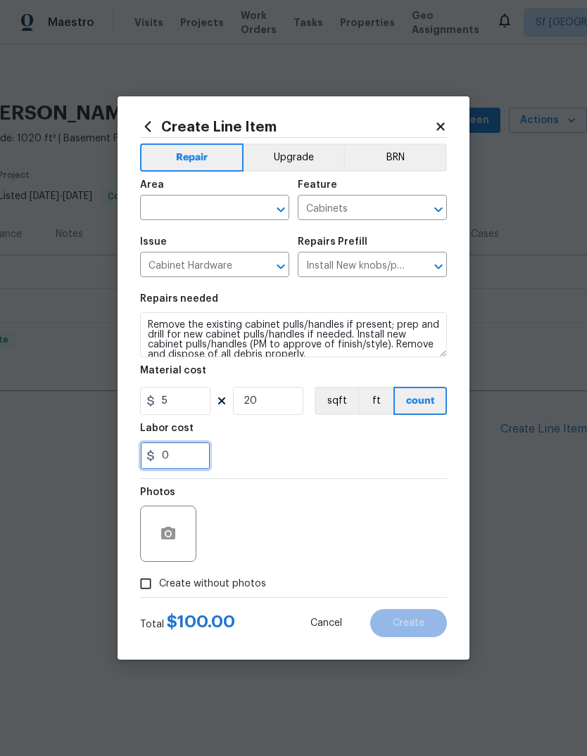
click at [188, 453] on input "0" at bounding box center [175, 456] width 70 height 28
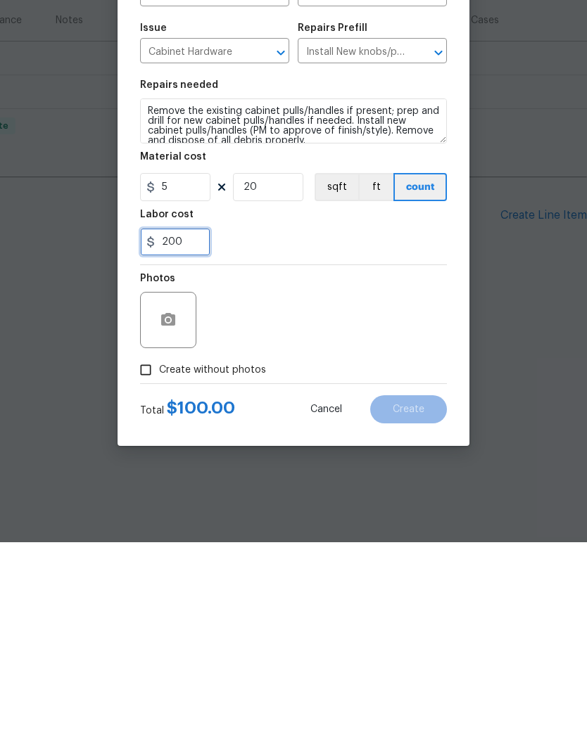
type input "200"
click at [419, 479] on div "Photos" at bounding box center [293, 524] width 307 height 91
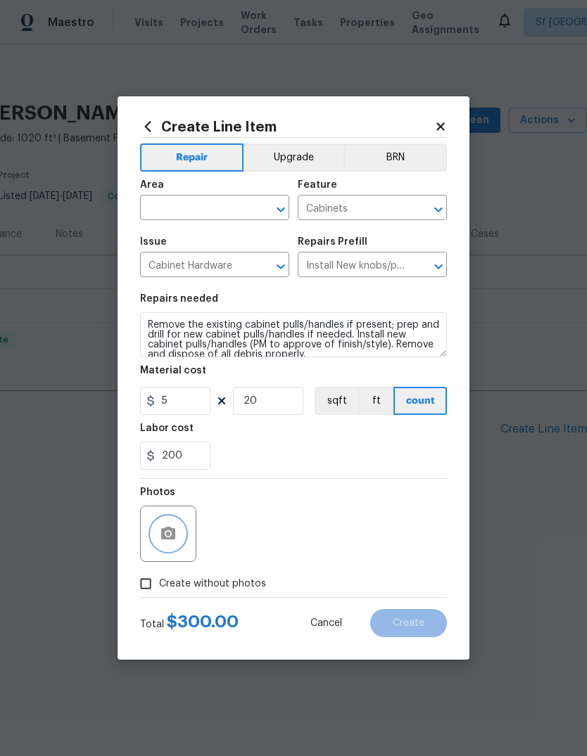
click at [165, 531] on icon "button" at bounding box center [168, 533] width 14 height 13
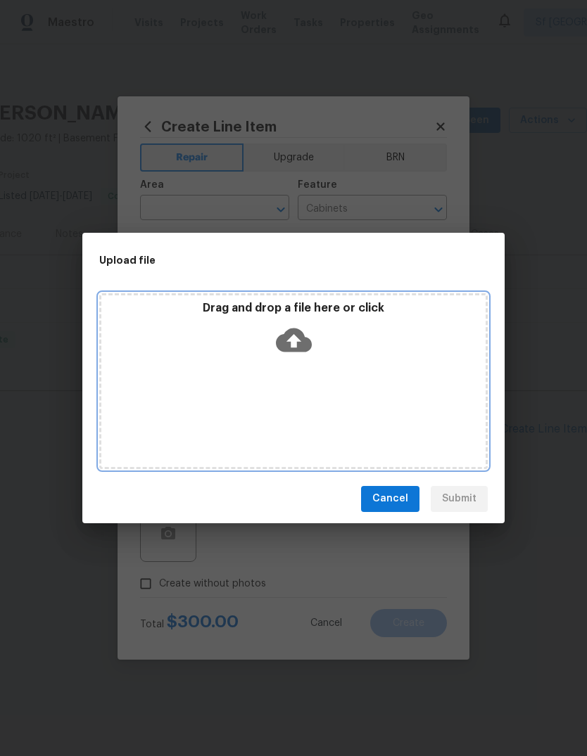
click at [302, 347] on icon at bounding box center [294, 340] width 36 height 24
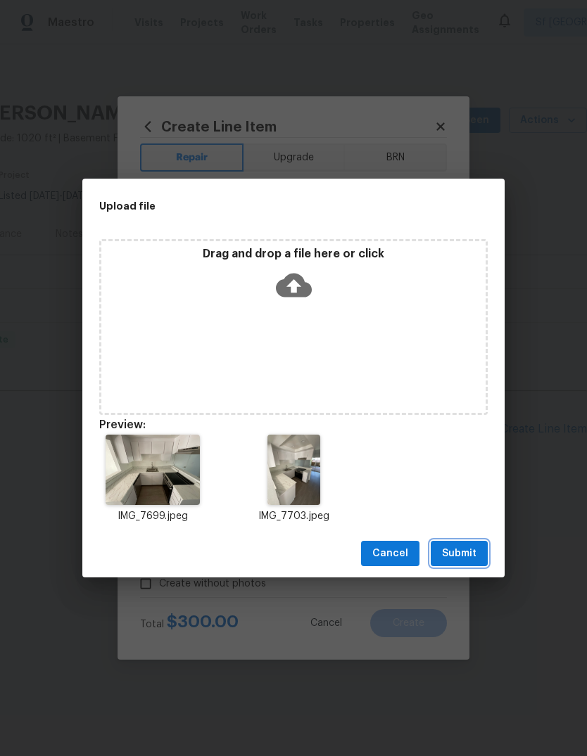
click at [471, 549] on span "Submit" at bounding box center [459, 554] width 34 height 18
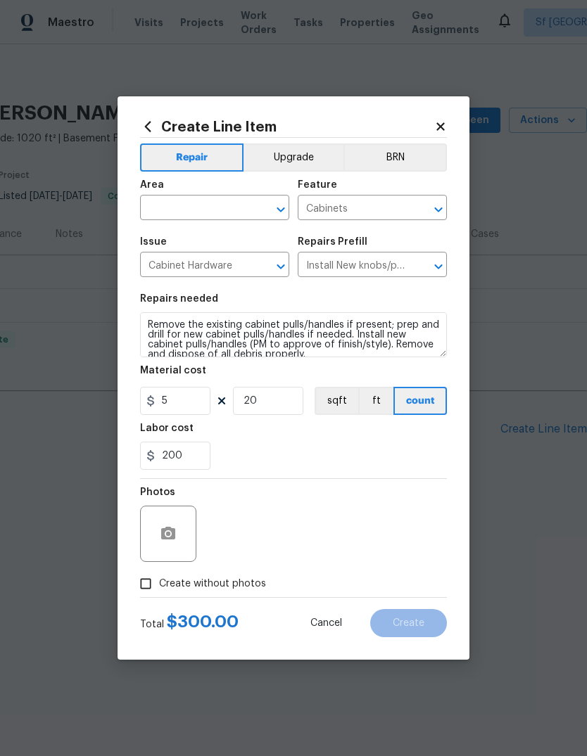
click at [173, 207] on input "text" at bounding box center [195, 209] width 110 height 22
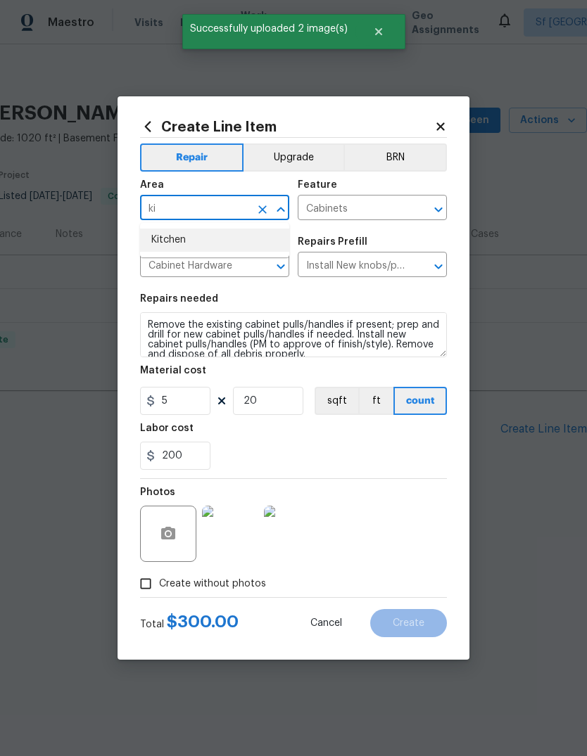
click at [164, 239] on li "Kitchen" at bounding box center [214, 240] width 149 height 23
type input "Kitchen"
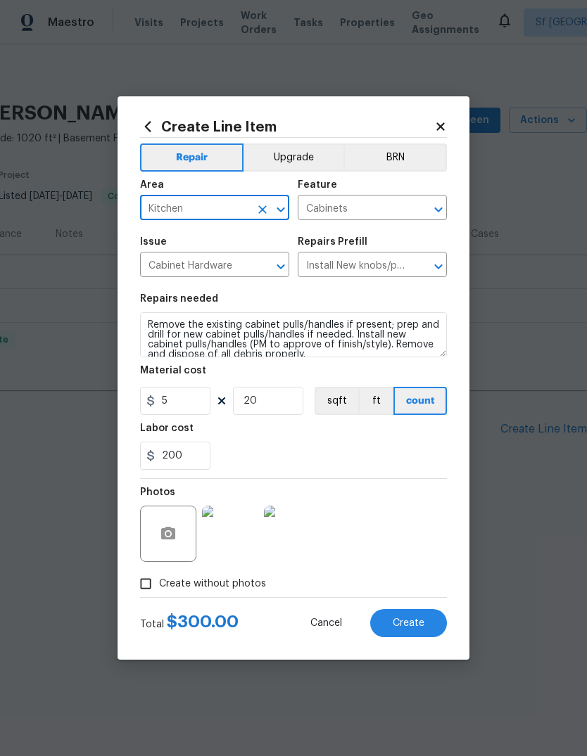
click at [409, 450] on div "200" at bounding box center [293, 456] width 307 height 28
click at [290, 153] on button "Upgrade" at bounding box center [293, 157] width 101 height 28
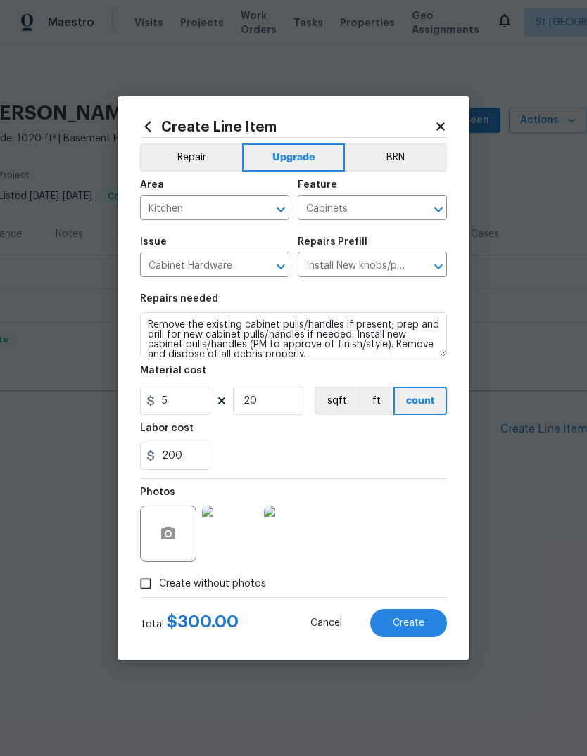
click at [416, 622] on span "Create" at bounding box center [408, 623] width 32 height 11
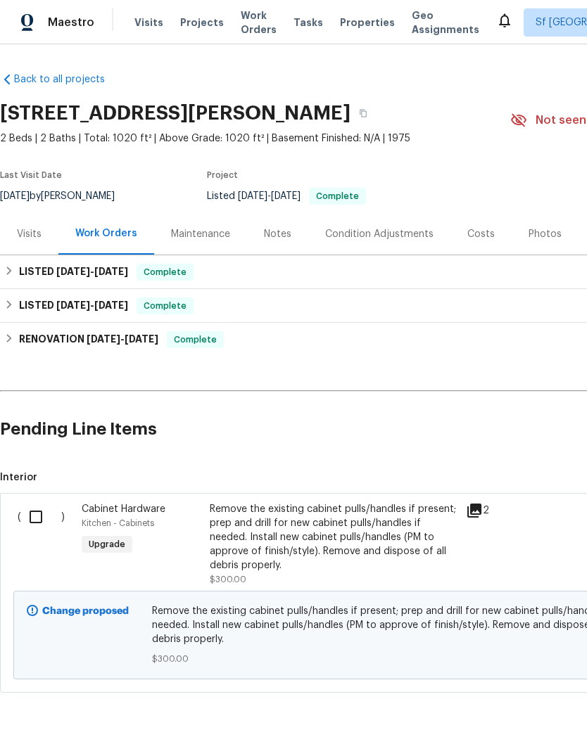
click at [42, 517] on input "checkbox" at bounding box center [41, 517] width 40 height 30
checkbox input "true"
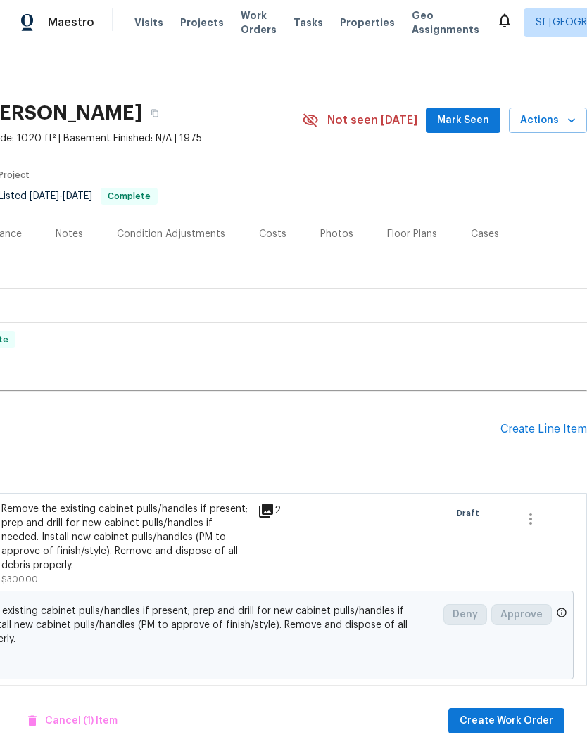
scroll to position [0, 208]
click at [504, 715] on span "Create Work Order" at bounding box center [506, 721] width 94 height 18
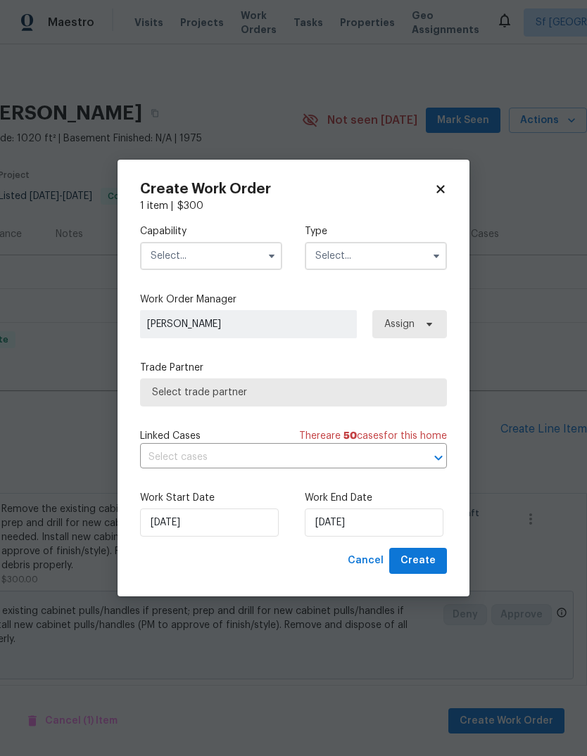
click at [168, 252] on input "text" at bounding box center [211, 256] width 142 height 28
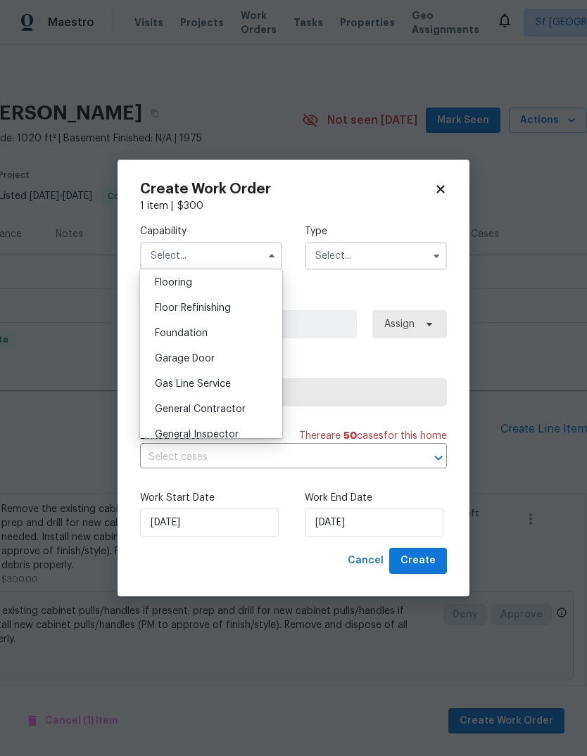
scroll to position [581, 0]
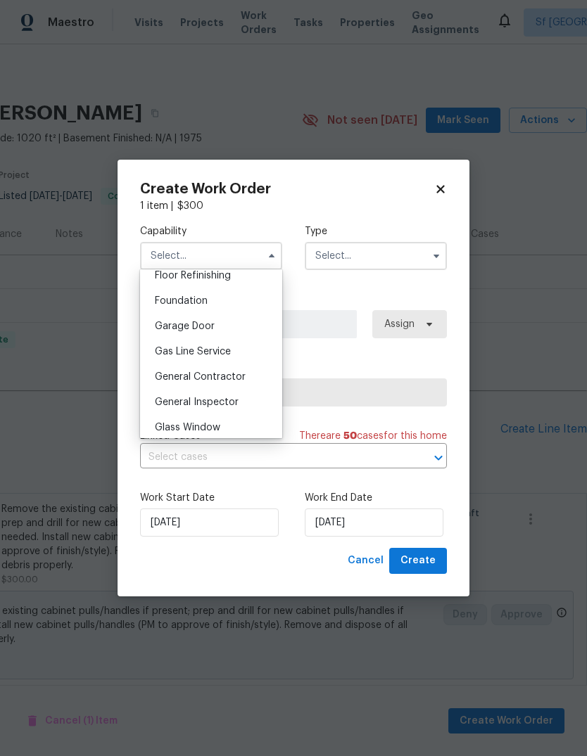
click at [176, 379] on span "General Contractor" at bounding box center [200, 377] width 91 height 10
type input "General Contractor"
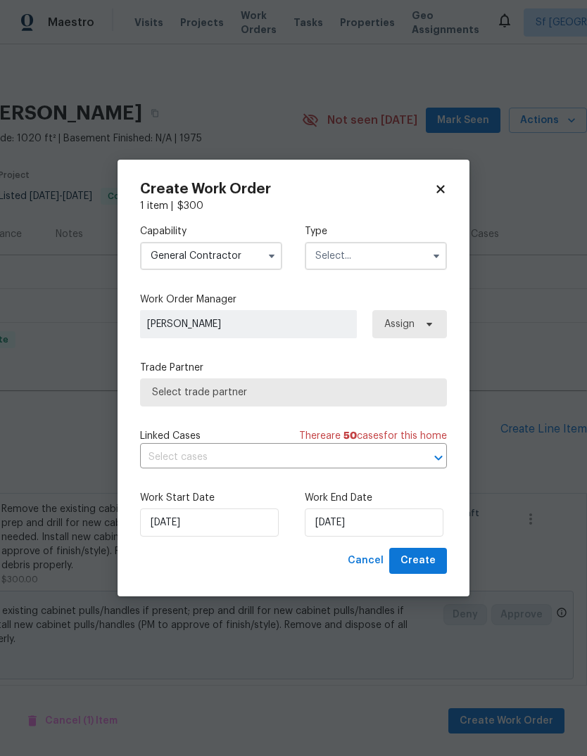
click at [383, 257] on input "text" at bounding box center [376, 256] width 142 height 28
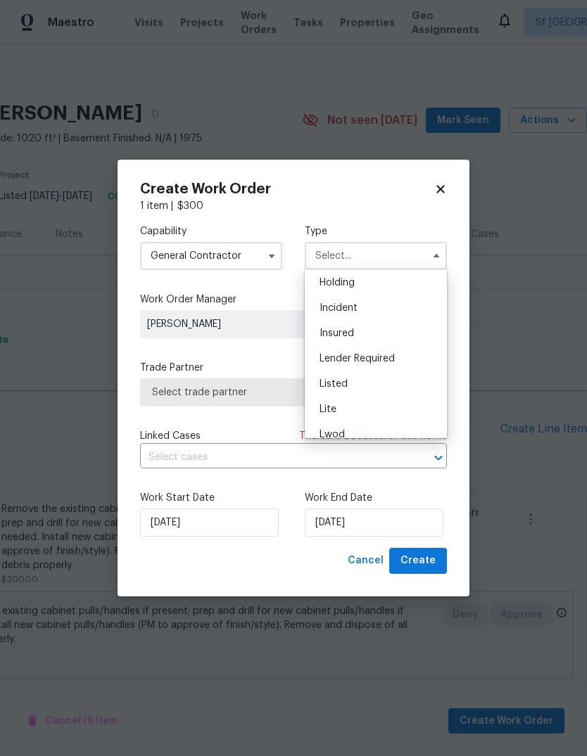
scroll to position [55, 0]
click at [357, 378] on div "Listed" at bounding box center [375, 382] width 135 height 25
type input "Listed"
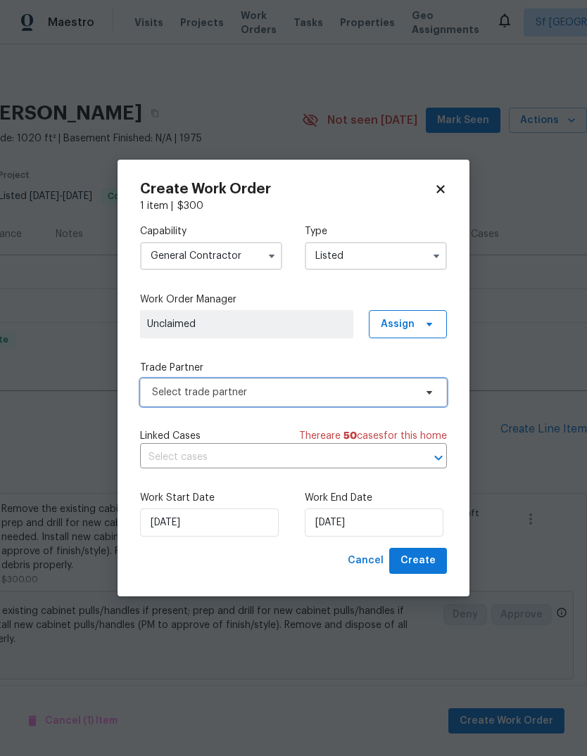
click at [162, 390] on span "Select trade partner" at bounding box center [283, 392] width 262 height 14
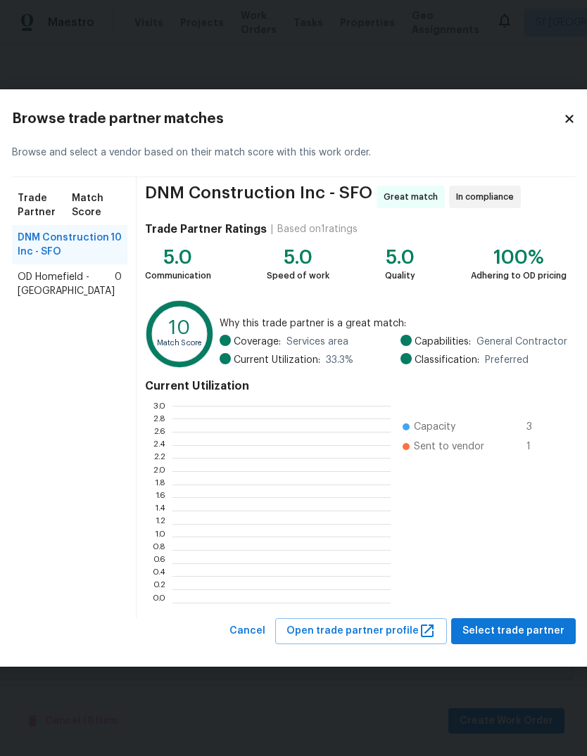
scroll to position [1, 1]
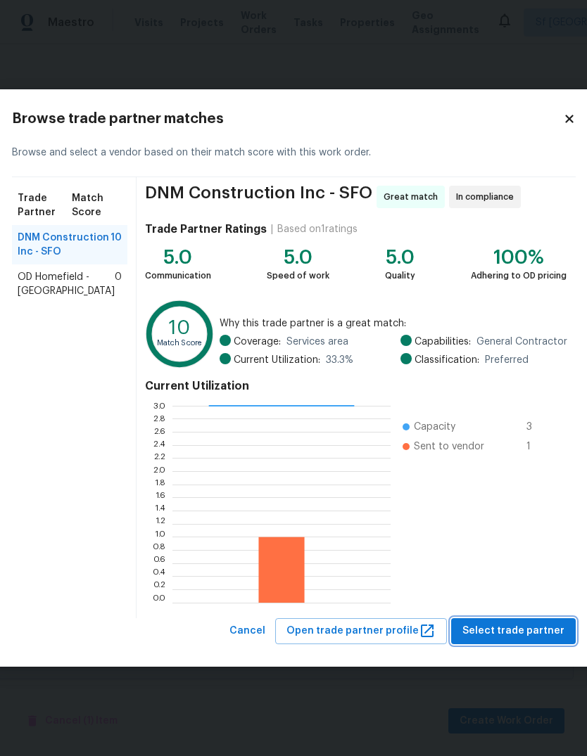
click at [519, 627] on span "Select trade partner" at bounding box center [513, 631] width 102 height 18
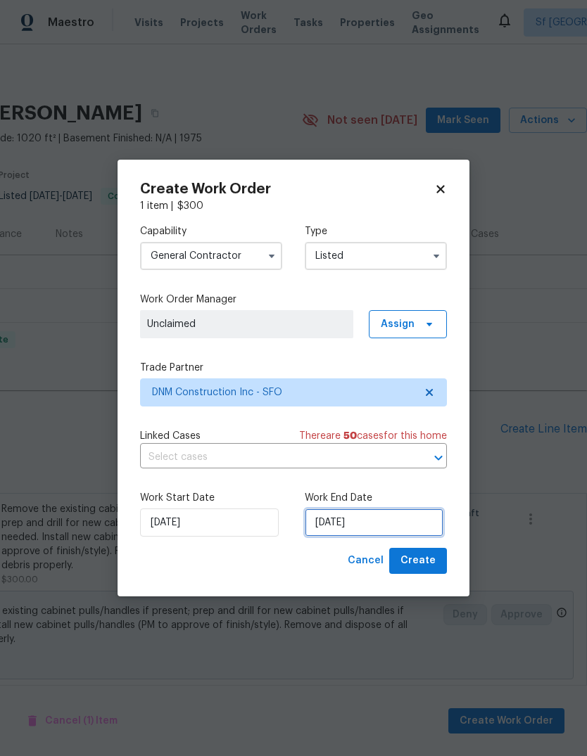
click at [385, 518] on input "[DATE]" at bounding box center [374, 522] width 139 height 28
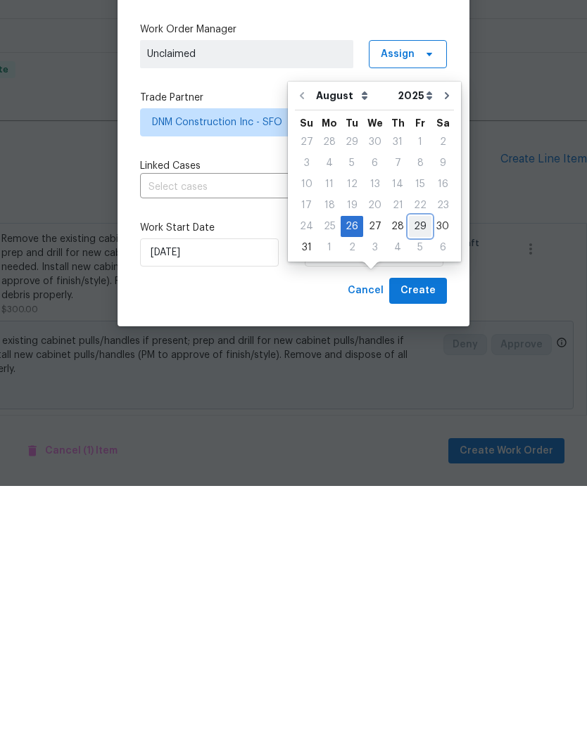
click at [419, 487] on div "29" at bounding box center [420, 497] width 23 height 20
type input "8/29/2025"
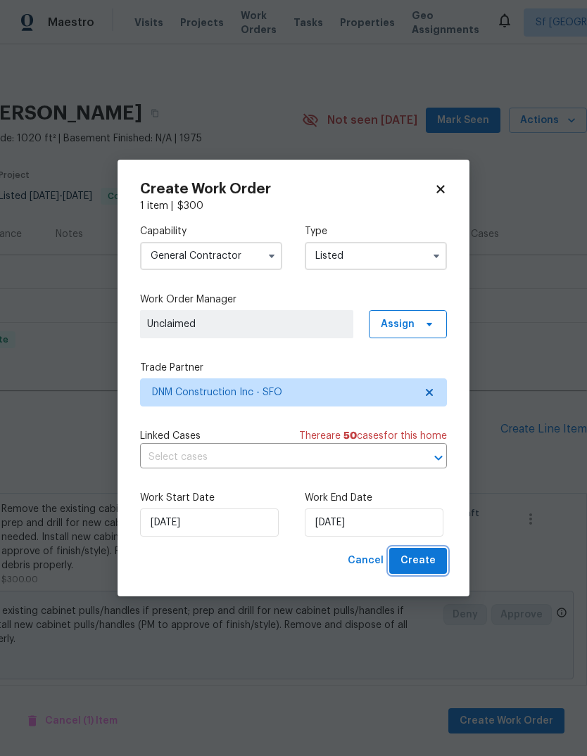
click at [425, 561] on span "Create" at bounding box center [417, 561] width 35 height 18
checkbox input "false"
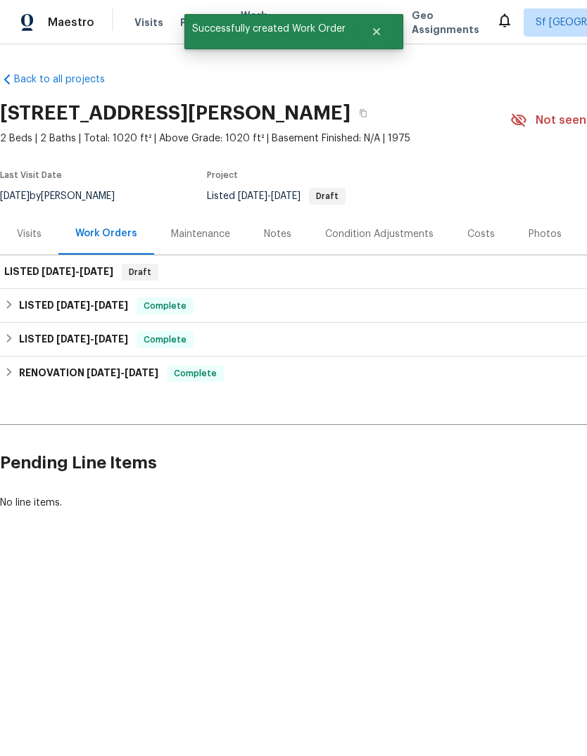
scroll to position [0, 0]
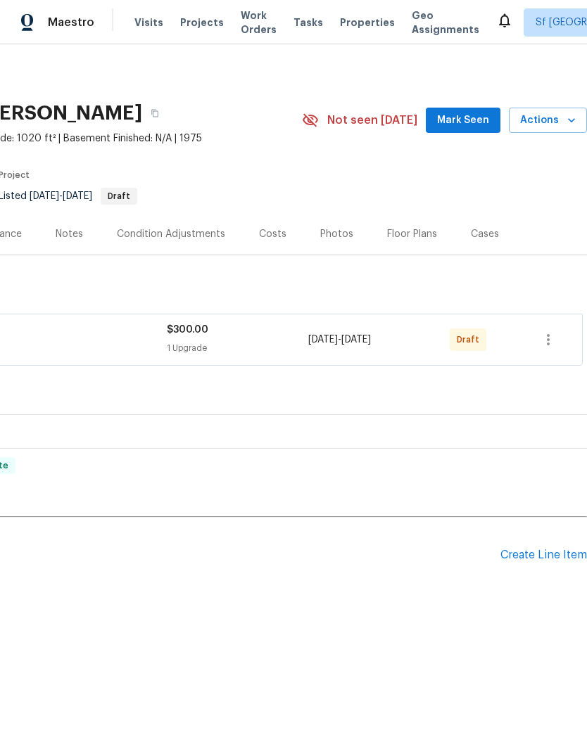
scroll to position [0, 208]
click at [546, 336] on icon "button" at bounding box center [547, 339] width 17 height 17
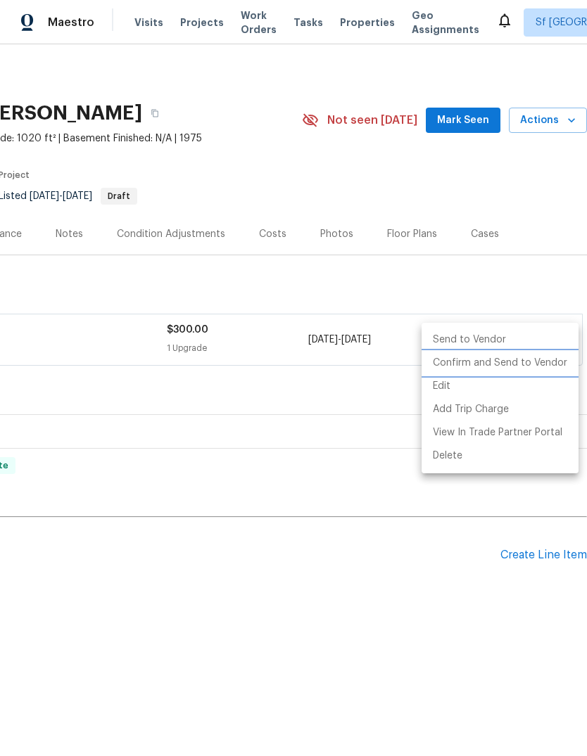
click at [525, 359] on li "Confirm and Send to Vendor" at bounding box center [499, 363] width 157 height 23
